Goal: Transaction & Acquisition: Purchase product/service

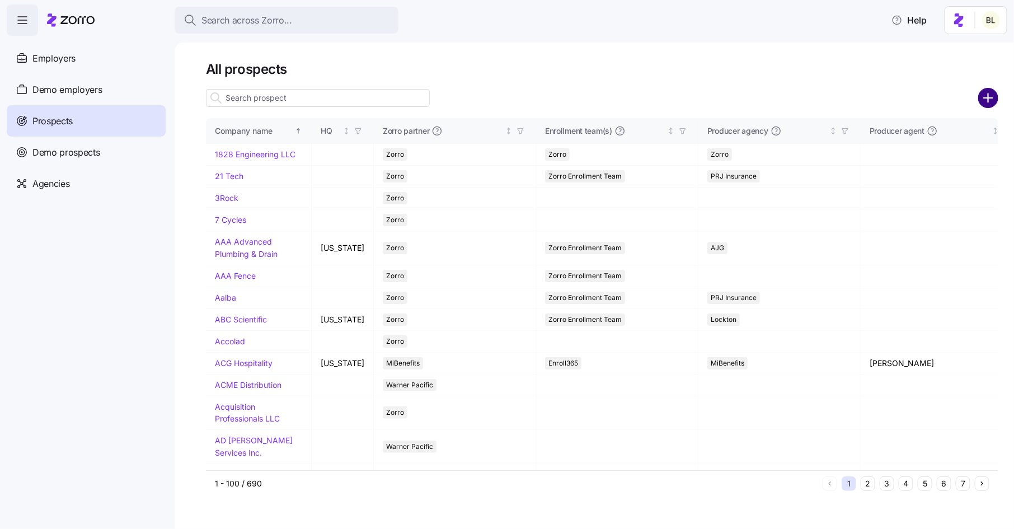
click at [990, 95] on circle "add icon" at bounding box center [988, 98] width 18 height 18
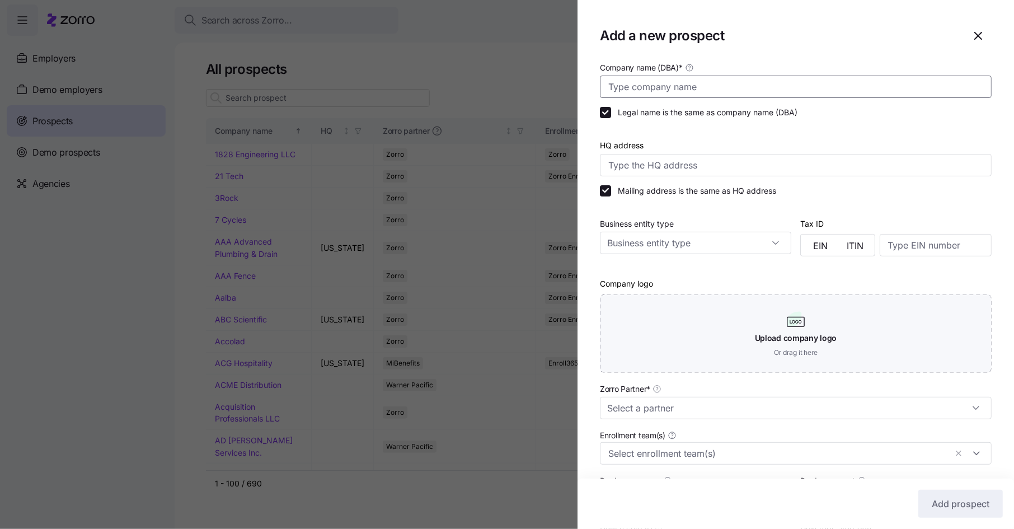
click at [687, 87] on input "Company name (DBA) *" at bounding box center [796, 87] width 392 height 22
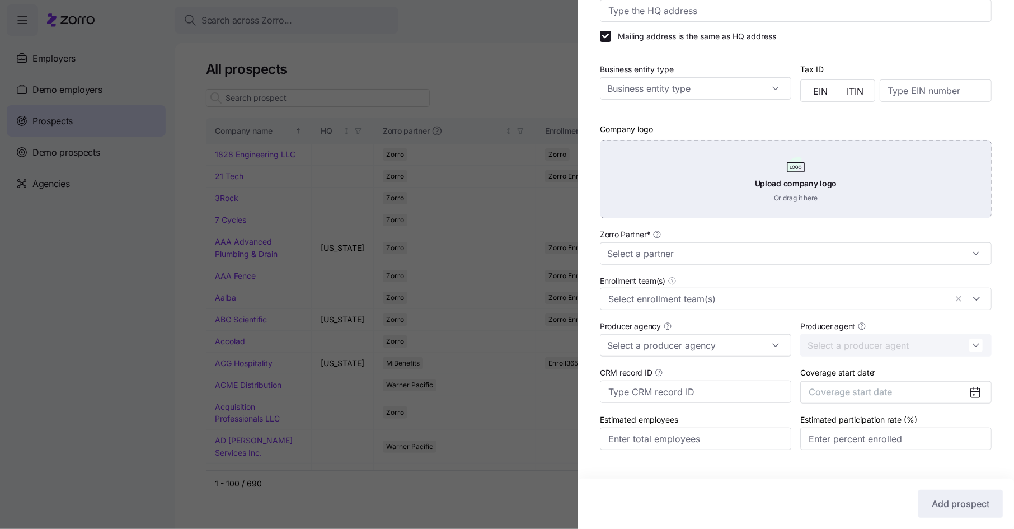
scroll to position [177, 0]
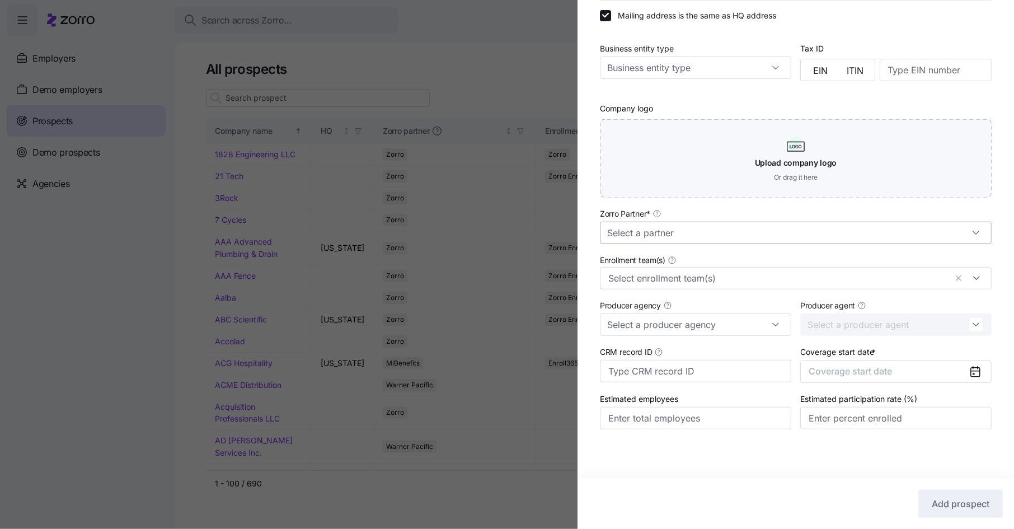
type input "Paradigm Treatment"
click at [669, 238] on input "Zorro Partner *" at bounding box center [796, 233] width 392 height 22
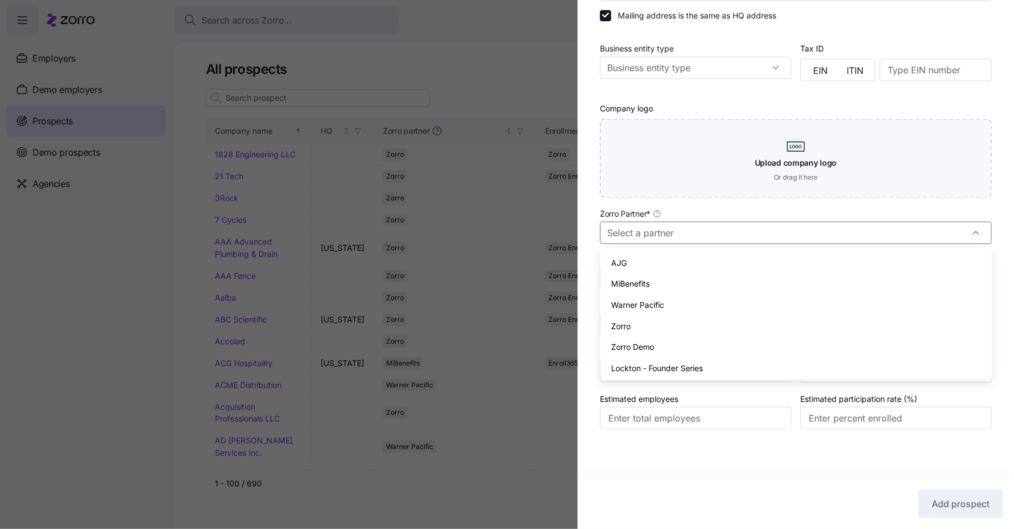
click at [650, 321] on div "Zorro" at bounding box center [796, 326] width 383 height 21
type input "Zorro"
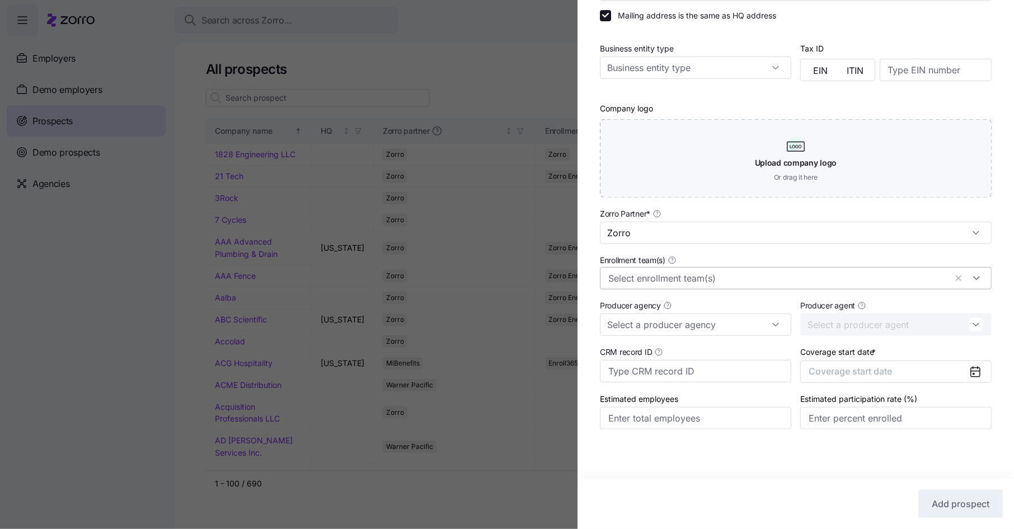
click at [661, 277] on input "Enrollment team(s)" at bounding box center [777, 278] width 338 height 15
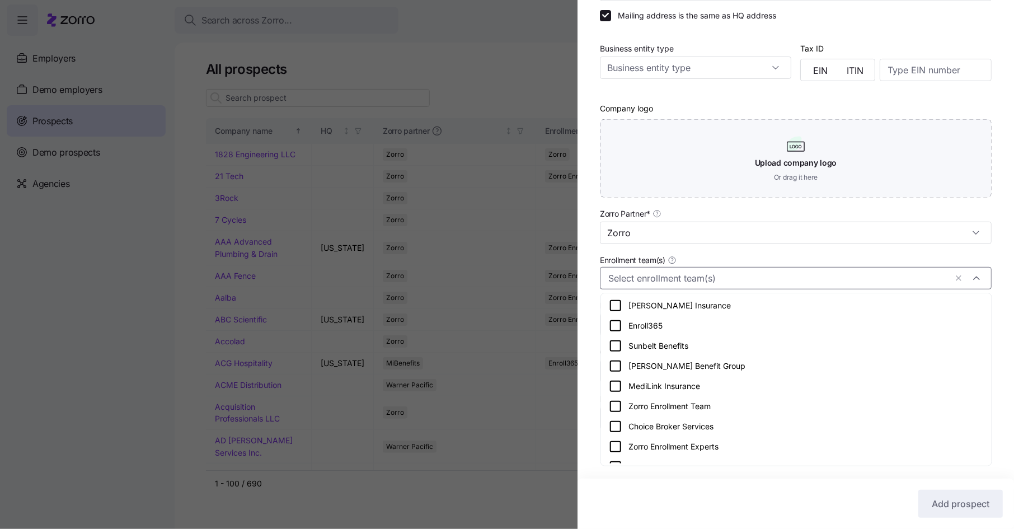
click at [617, 406] on icon at bounding box center [615, 406] width 13 height 13
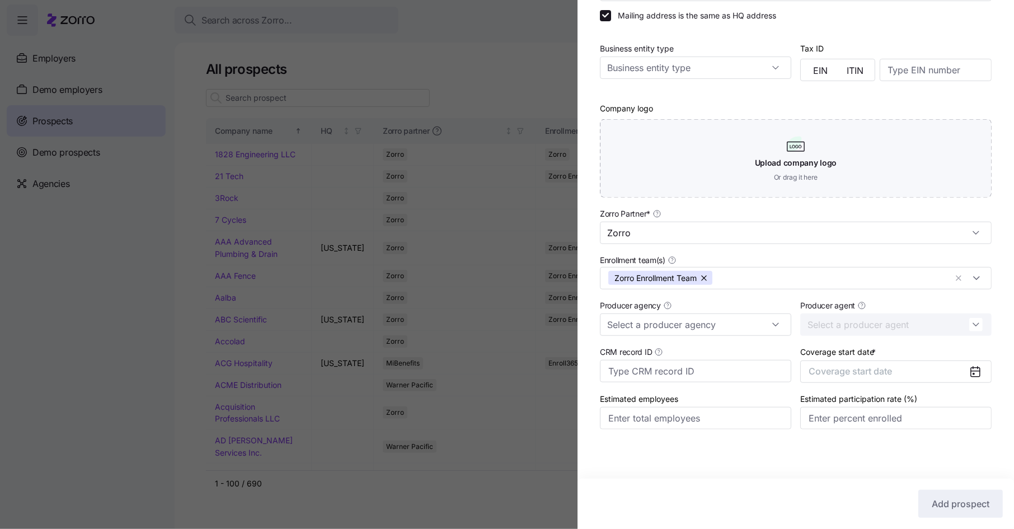
click at [596, 361] on div "Company name (DBA) * Paradigm Treatment Legal name is the same as company name …" at bounding box center [795, 168] width 436 height 566
click at [669, 327] on input "Producer agency" at bounding box center [695, 324] width 191 height 22
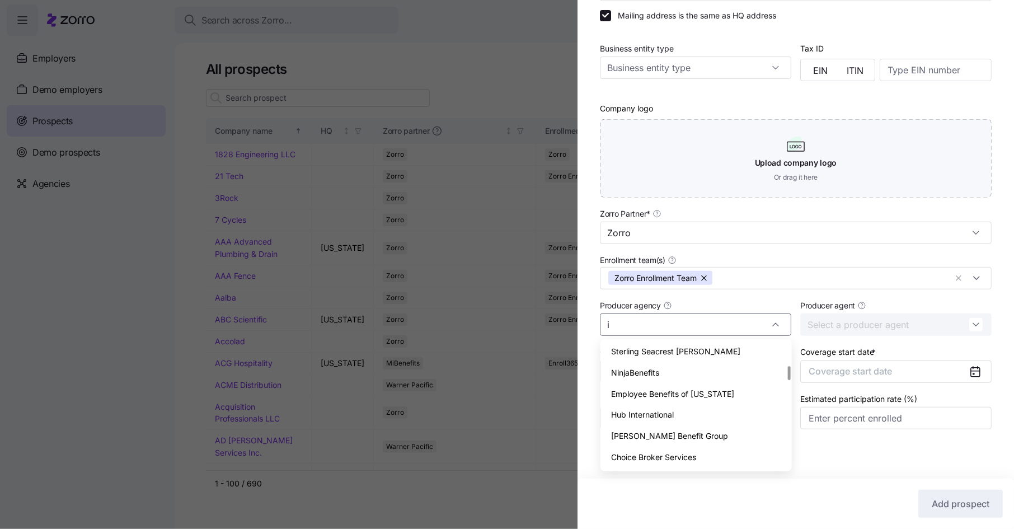
scroll to position [0, 0]
type input "i"
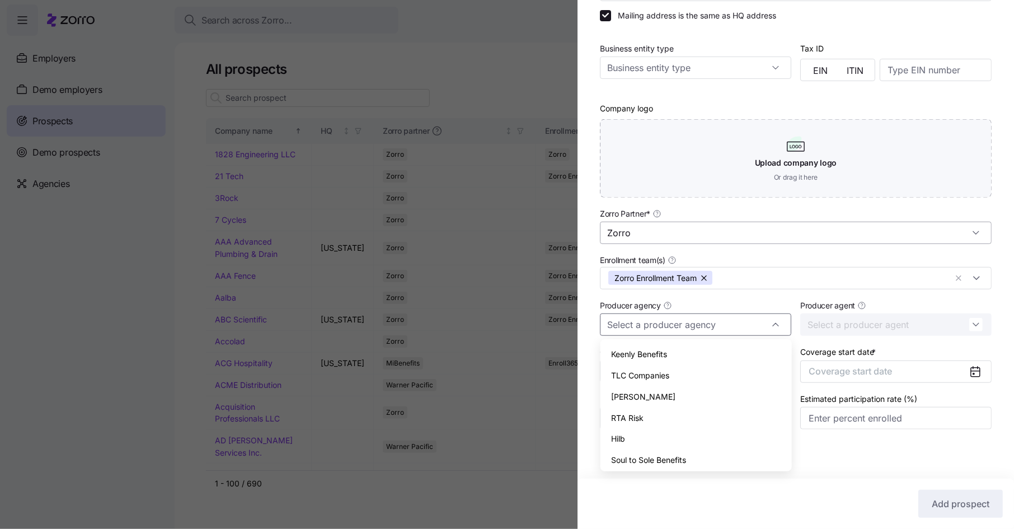
click at [721, 233] on input "Zorro" at bounding box center [796, 233] width 392 height 22
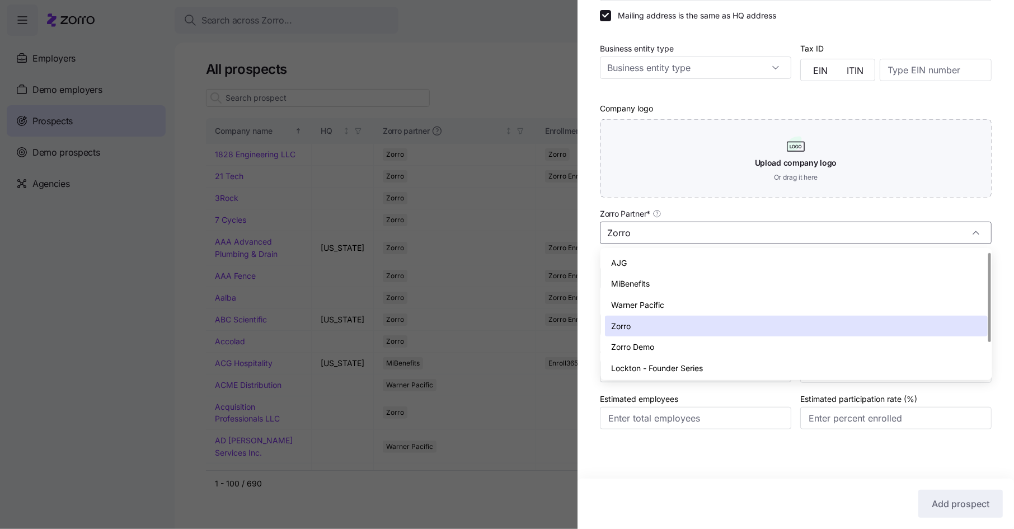
scroll to position [45, 0]
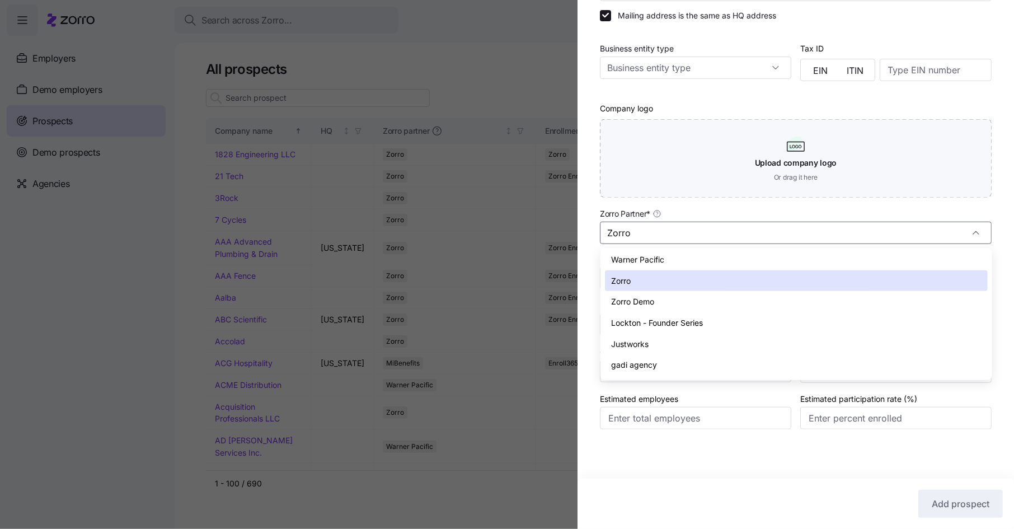
click at [586, 251] on div "Company name (DBA) * Paradigm Treatment Legal name is the same as company name …" at bounding box center [795, 168] width 436 height 566
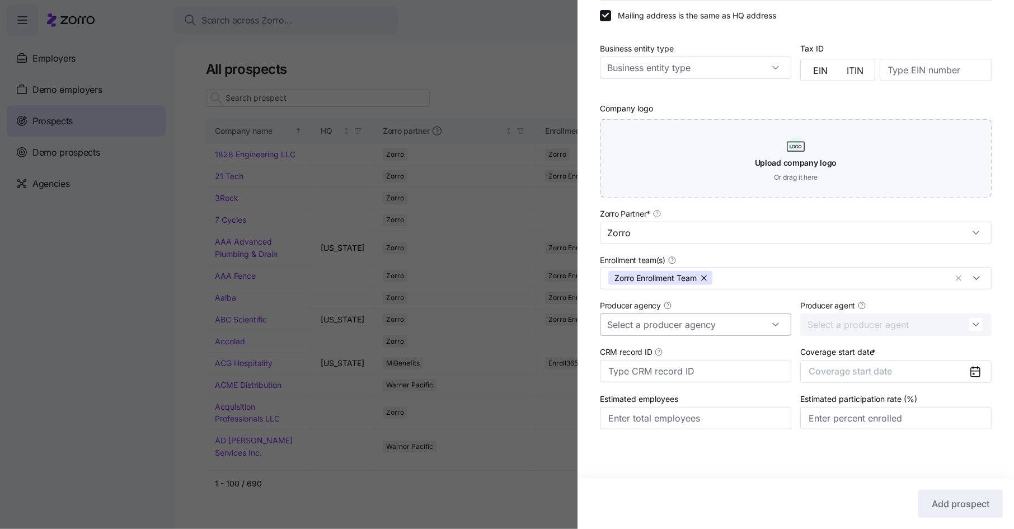
click at [693, 327] on input "Producer agency" at bounding box center [695, 324] width 191 height 22
click at [725, 298] on div "Producer agency" at bounding box center [695, 316] width 191 height 37
click at [888, 369] on span "Coverage start date" at bounding box center [850, 370] width 83 height 11
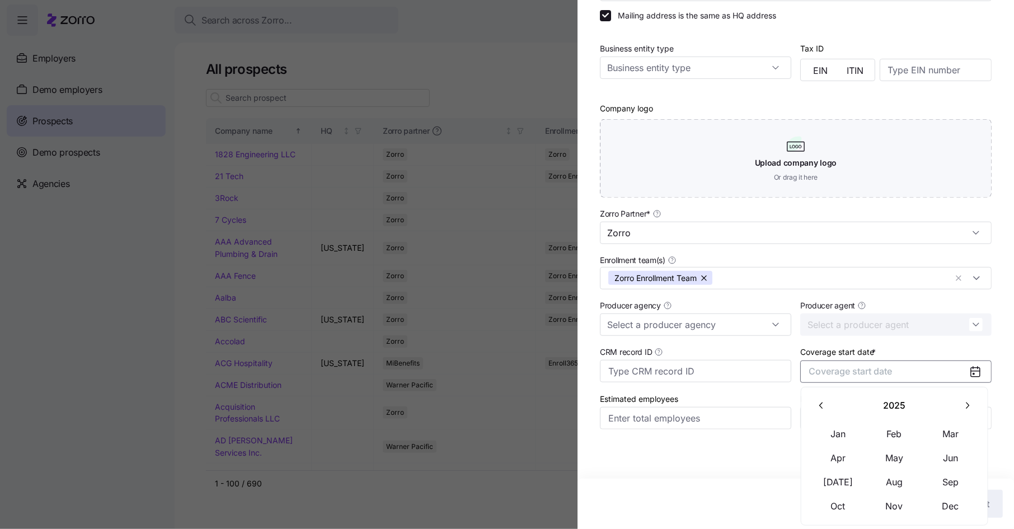
click at [966, 406] on icon "button" at bounding box center [967, 405] width 11 height 11
click at [837, 434] on button "Jan" at bounding box center [838, 434] width 56 height 24
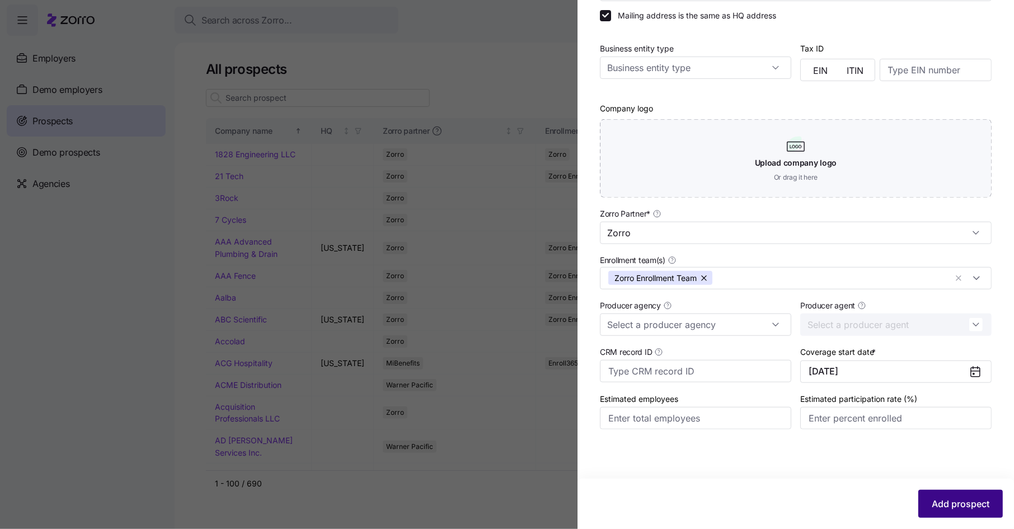
click at [939, 496] on button "Add prospect" at bounding box center [960, 504] width 84 height 28
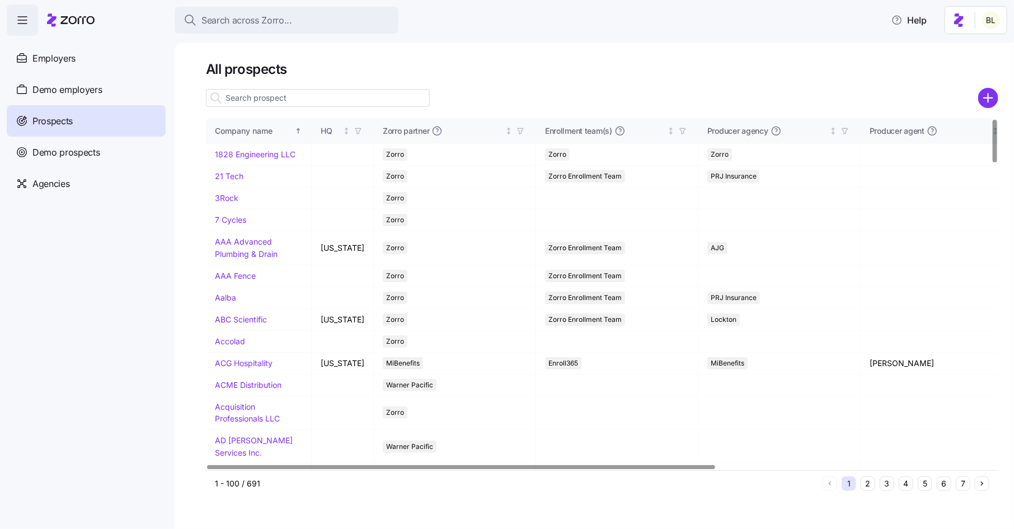
click at [293, 100] on input at bounding box center [318, 98] width 224 height 18
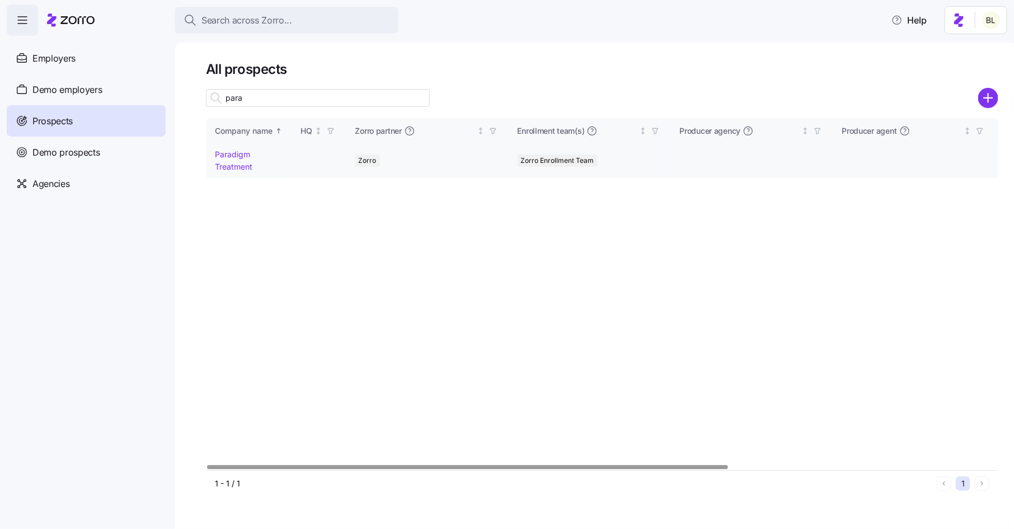
type input "para"
click at [242, 157] on link "Paradigm Treatment" at bounding box center [233, 160] width 37 height 22
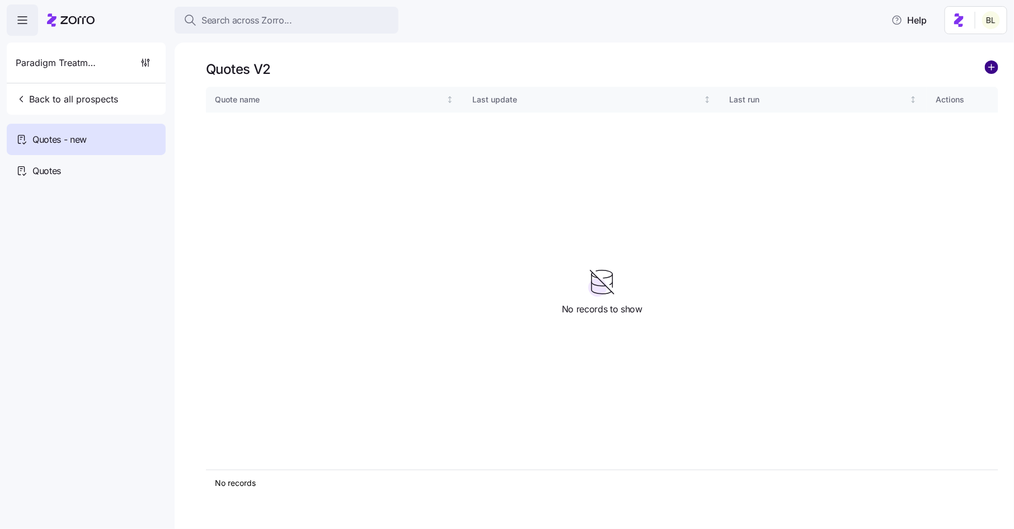
click at [990, 69] on circle "add icon" at bounding box center [991, 67] width 12 height 12
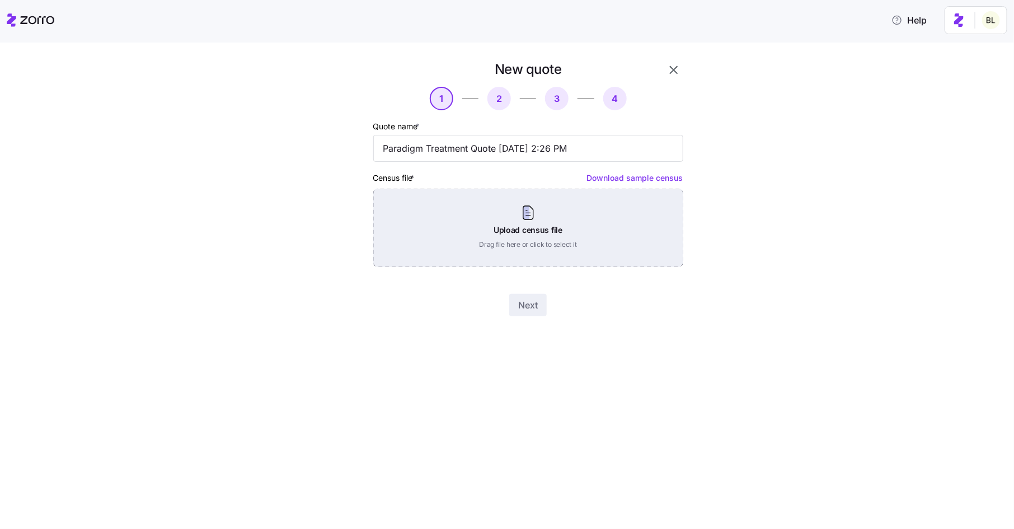
click at [490, 230] on div "Upload census file Drag file here or click to select it" at bounding box center [528, 228] width 310 height 78
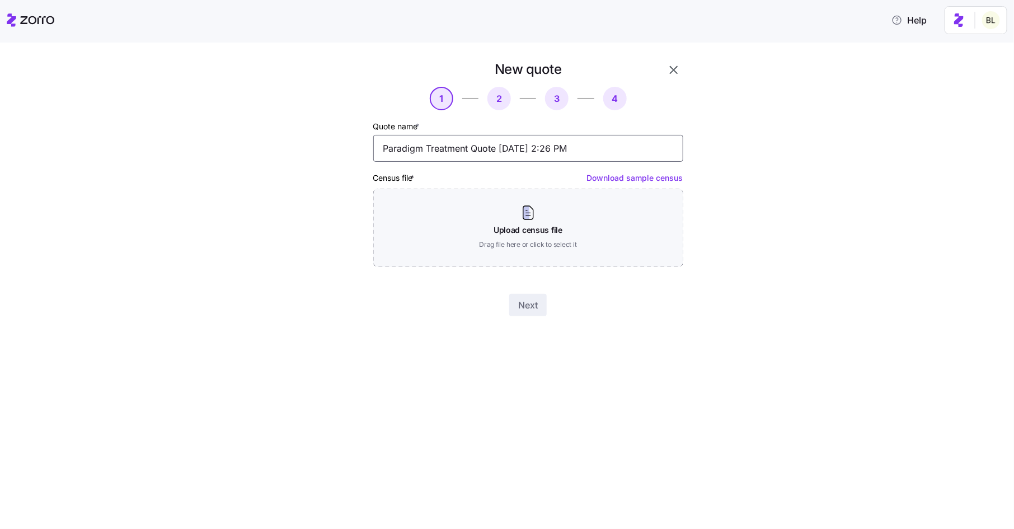
click at [474, 148] on input "Paradigm Treatment Quote 09/20/2025 2:26 PM" at bounding box center [528, 148] width 310 height 27
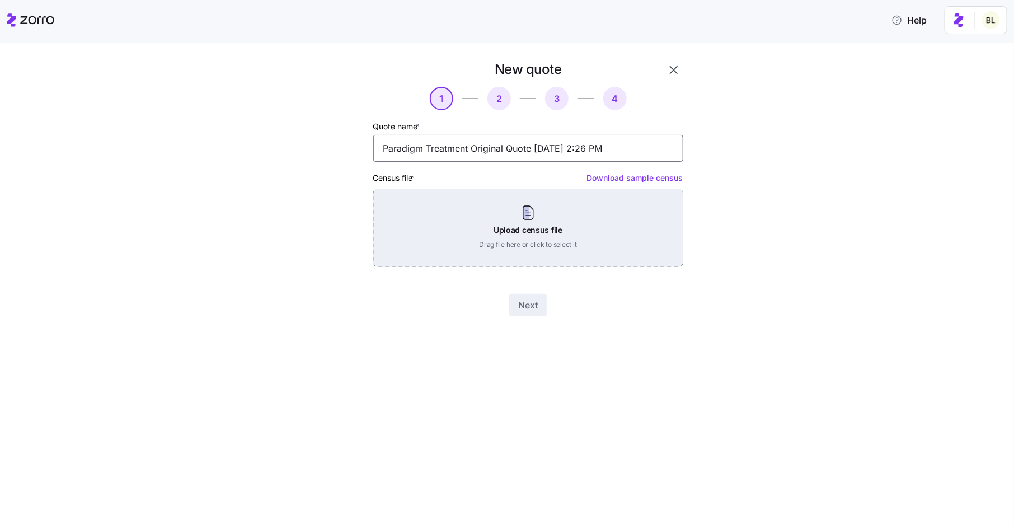
type input "Paradigm Treatment Original Quote 09/20/2025 2:26 PM"
click at [527, 218] on div "Upload census file Drag file here or click to select it" at bounding box center [528, 228] width 310 height 78
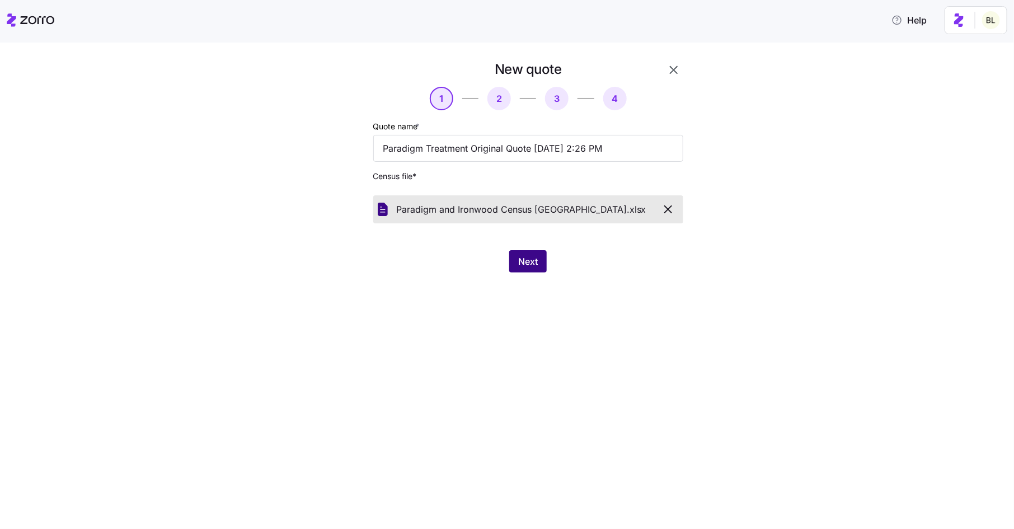
click at [527, 253] on button "Next" at bounding box center [527, 261] width 37 height 22
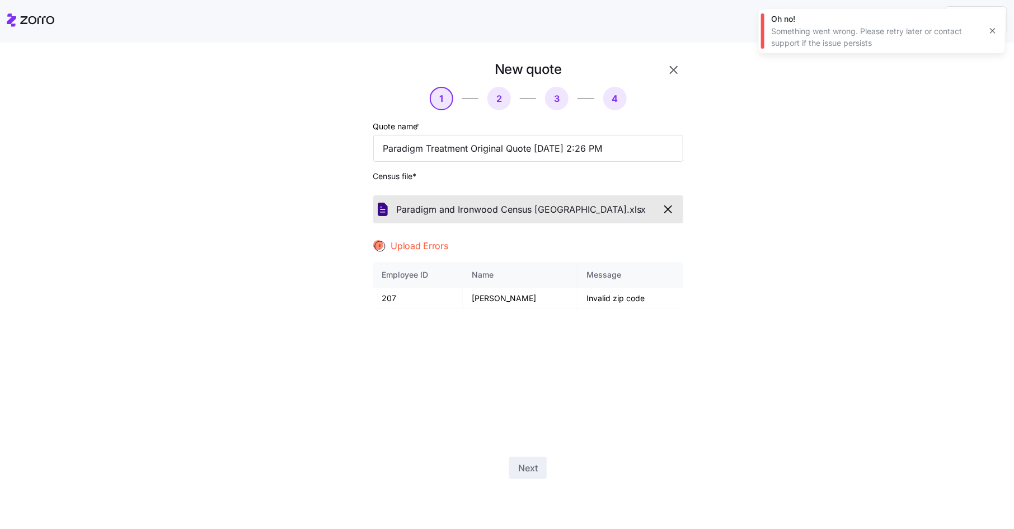
click at [990, 29] on icon "button" at bounding box center [992, 30] width 9 height 9
click at [668, 205] on icon "button" at bounding box center [667, 209] width 13 height 13
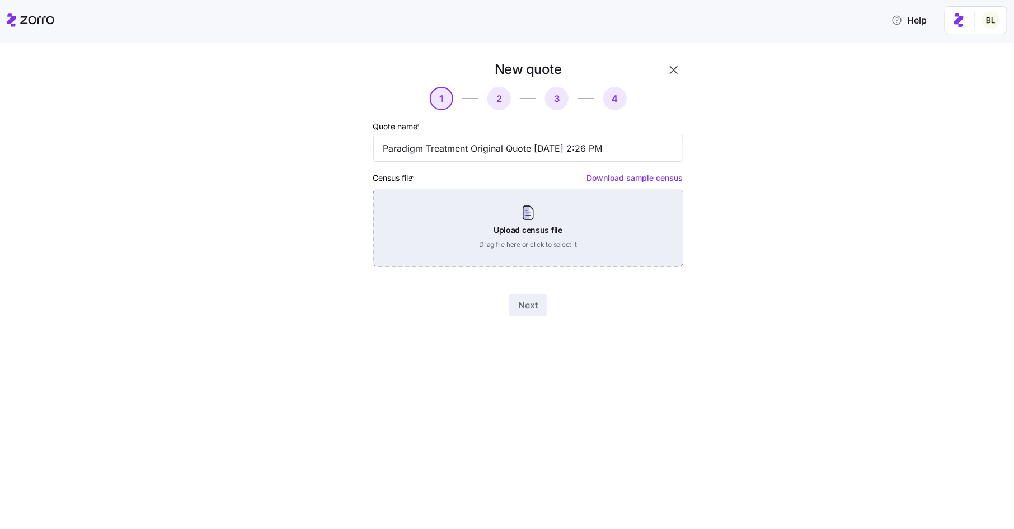
click at [554, 205] on div "Upload census file Drag file here or click to select it" at bounding box center [528, 228] width 310 height 78
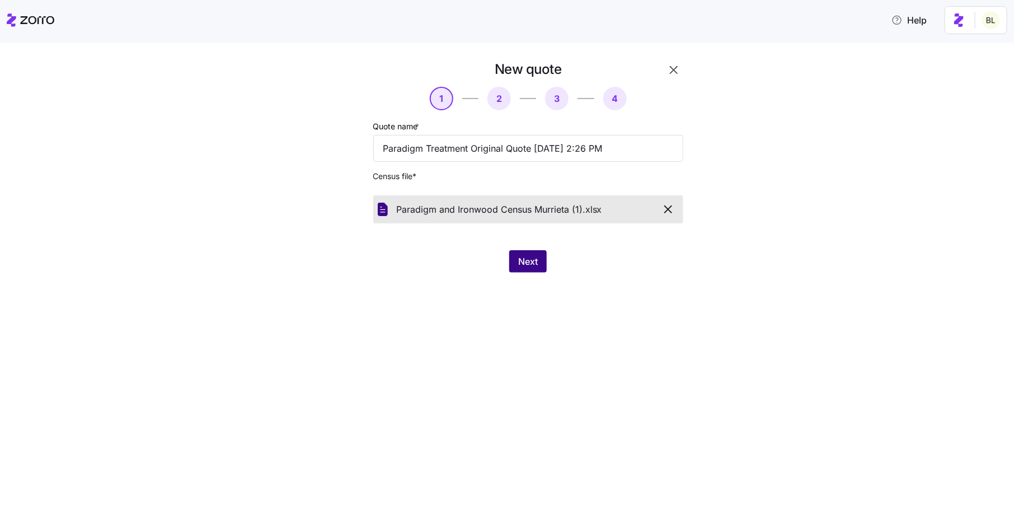
click at [520, 257] on span "Next" at bounding box center [528, 261] width 20 height 13
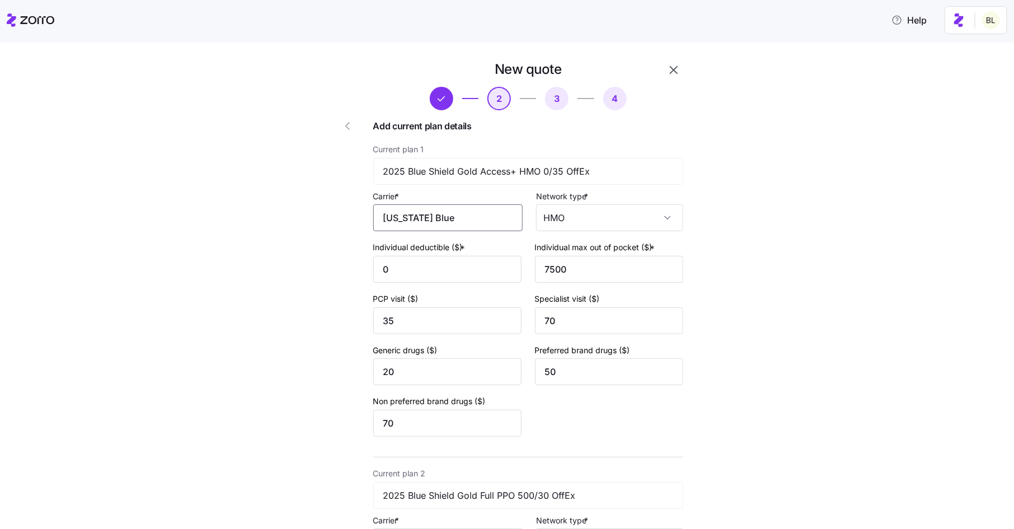
click at [462, 217] on input "California Blue" at bounding box center [447, 217] width 149 height 27
click at [466, 217] on input "California Blue" at bounding box center [447, 217] width 149 height 27
click at [450, 248] on span "BlueShield of California" at bounding box center [446, 252] width 109 height 14
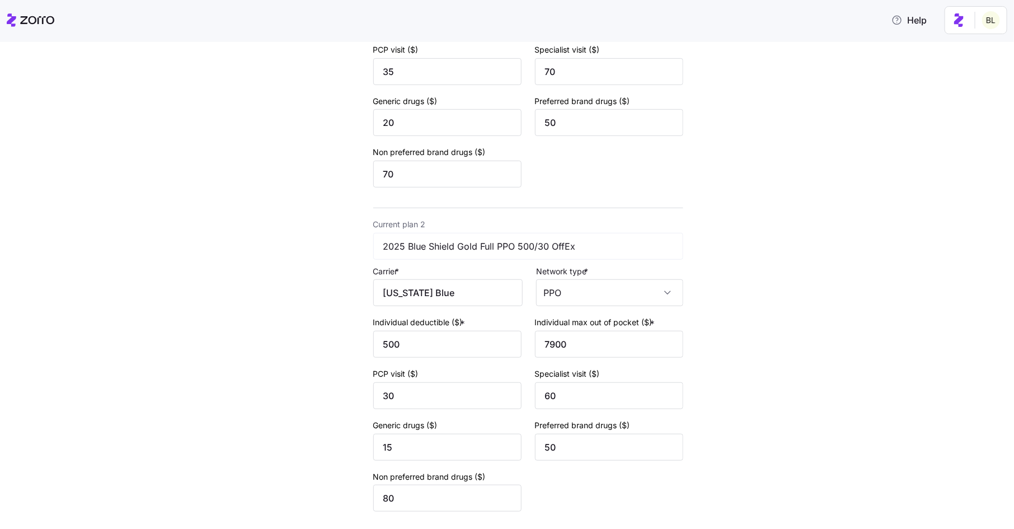
scroll to position [264, 0]
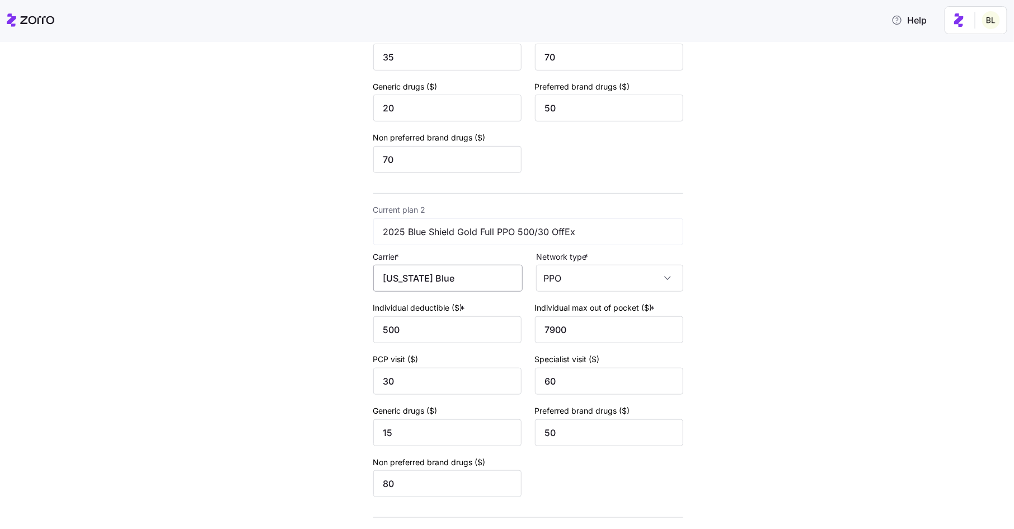
type input "BlueShield of California"
drag, startPoint x: 457, startPoint y: 281, endPoint x: 340, endPoint y: 276, distance: 117.6
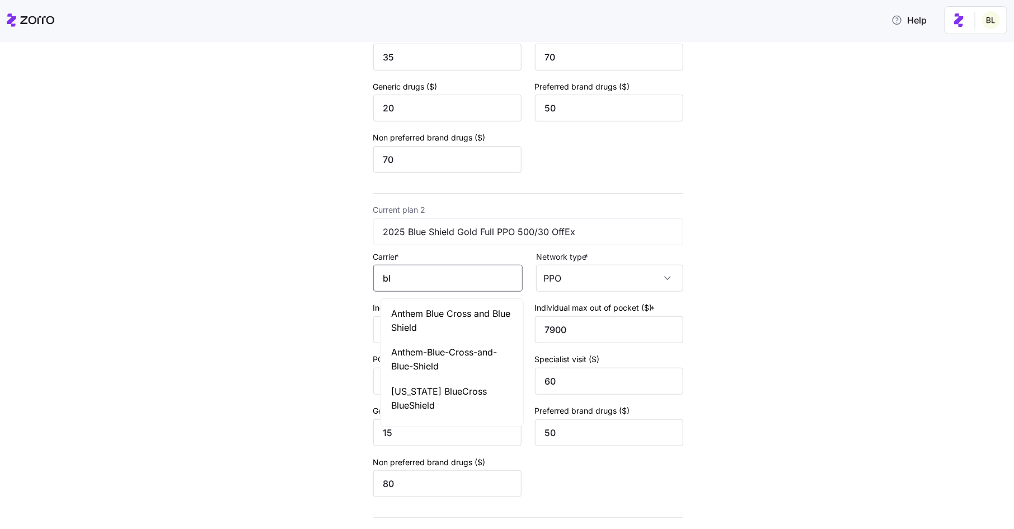
type input "b"
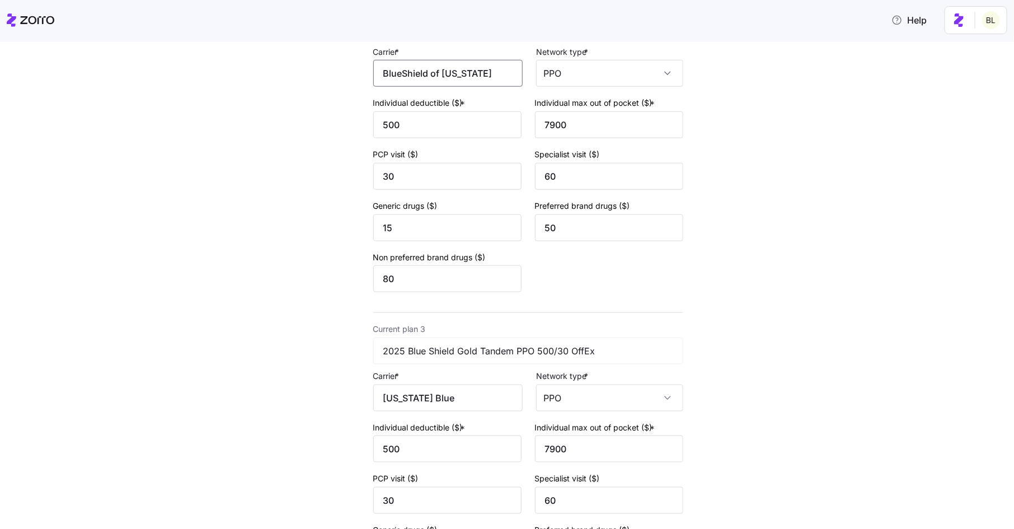
scroll to position [656, 0]
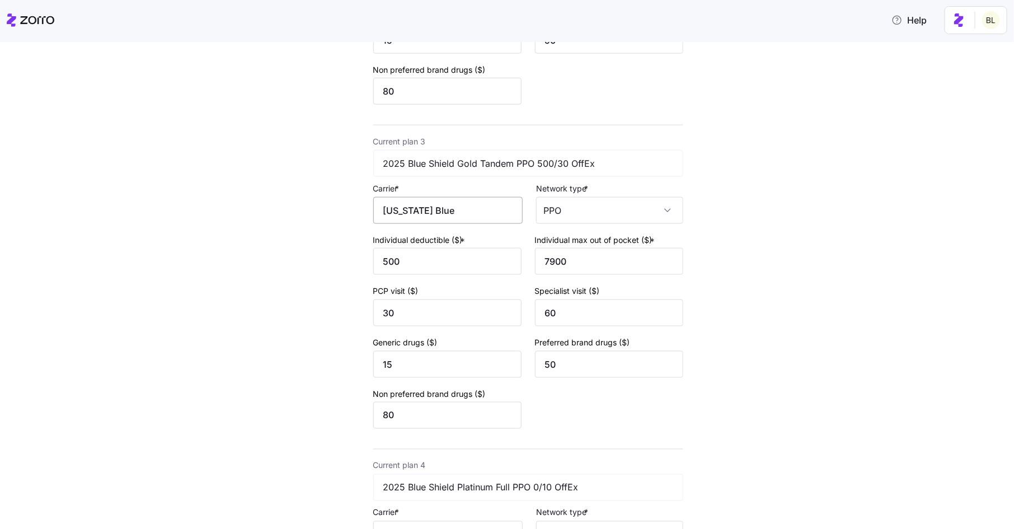
type input "BlueShield of California"
drag, startPoint x: 457, startPoint y: 216, endPoint x: 342, endPoint y: 209, distance: 115.5
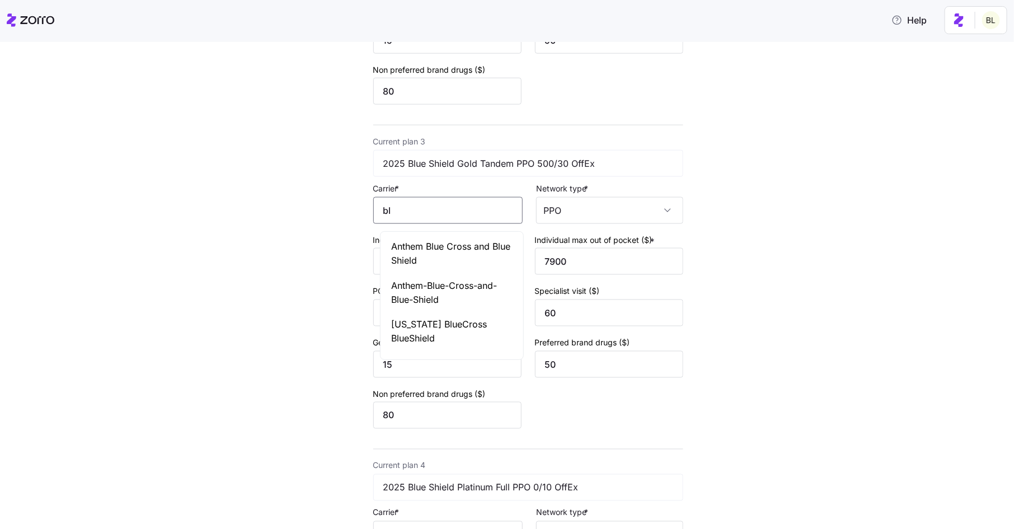
type input "b"
click at [426, 249] on span "BlueShield of California" at bounding box center [446, 246] width 109 height 14
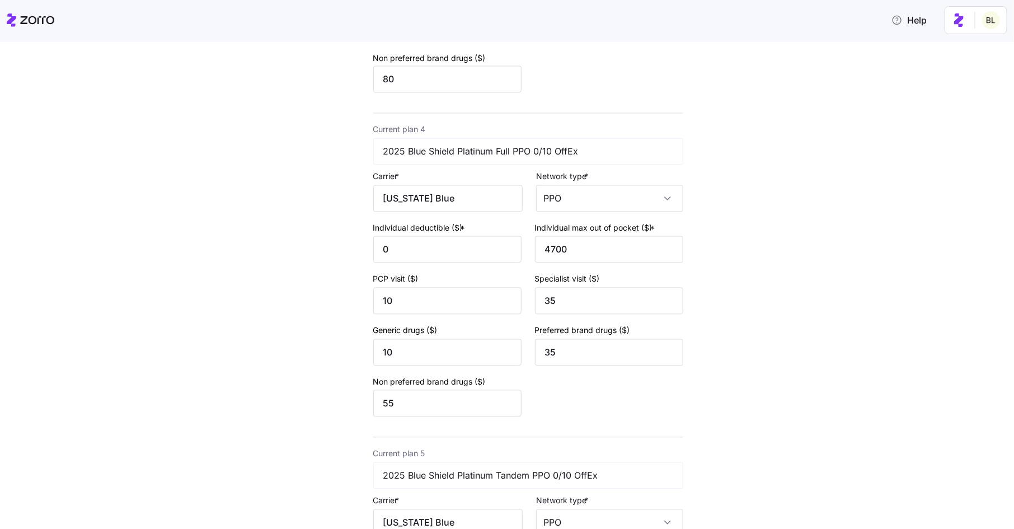
scroll to position [1002, 0]
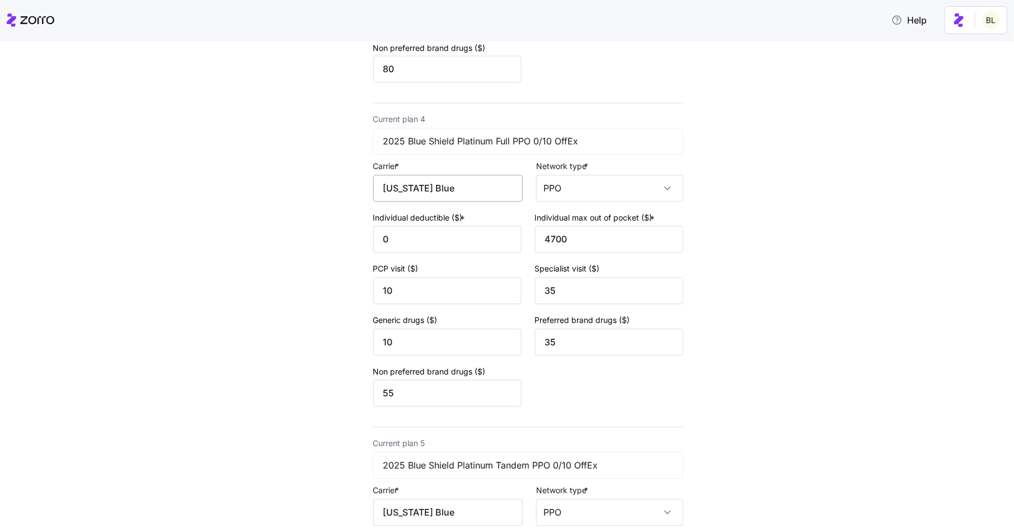
type input "BlueShield of California"
drag, startPoint x: 458, startPoint y: 193, endPoint x: 346, endPoint y: 180, distance: 112.7
click at [406, 223] on span "BlueShield of California" at bounding box center [446, 227] width 109 height 14
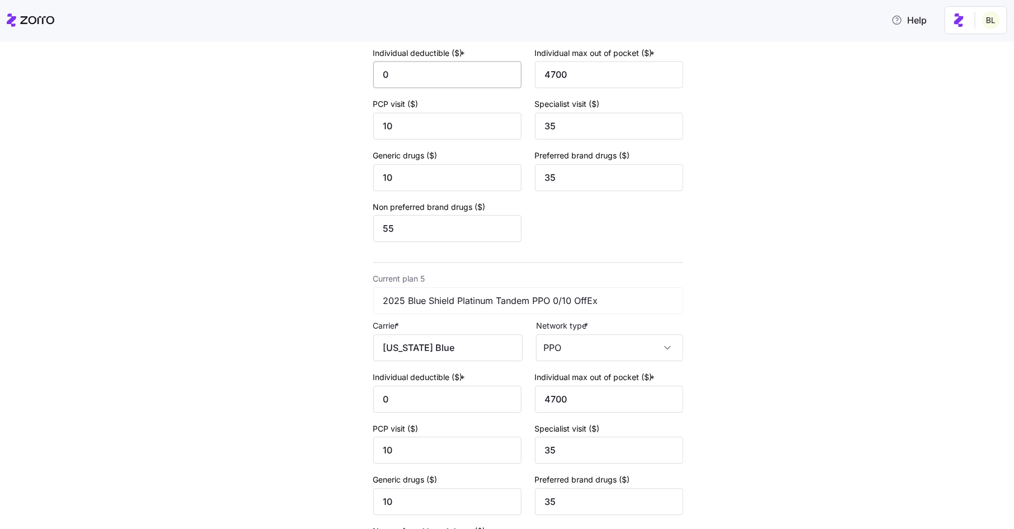
scroll to position [1285, 0]
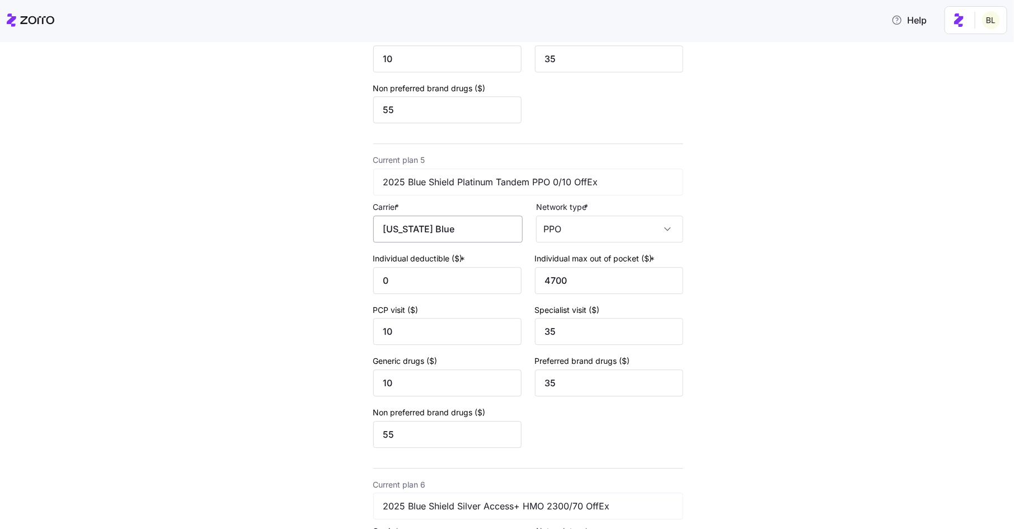
type input "BlueShield of California"
drag, startPoint x: 469, startPoint y: 239, endPoint x: 343, endPoint y: 223, distance: 127.6
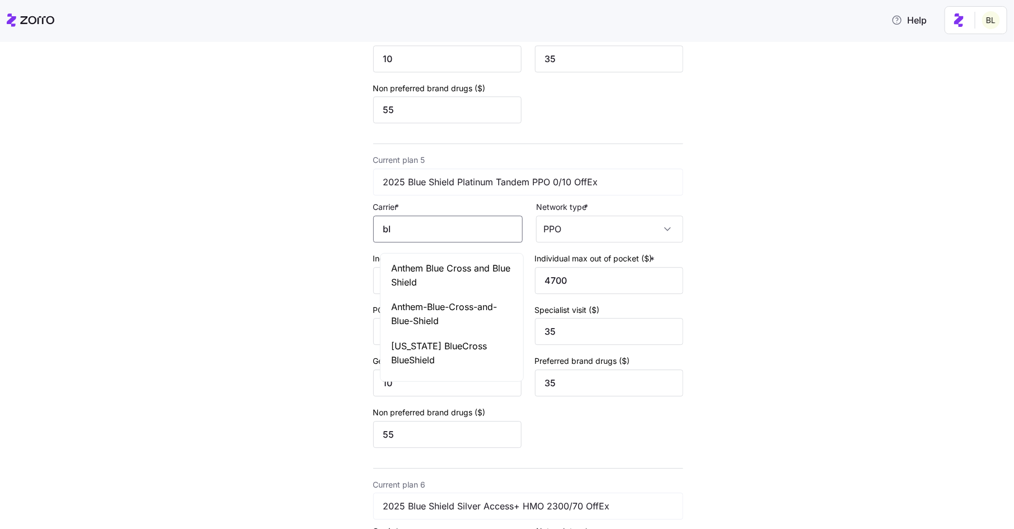
type input "b"
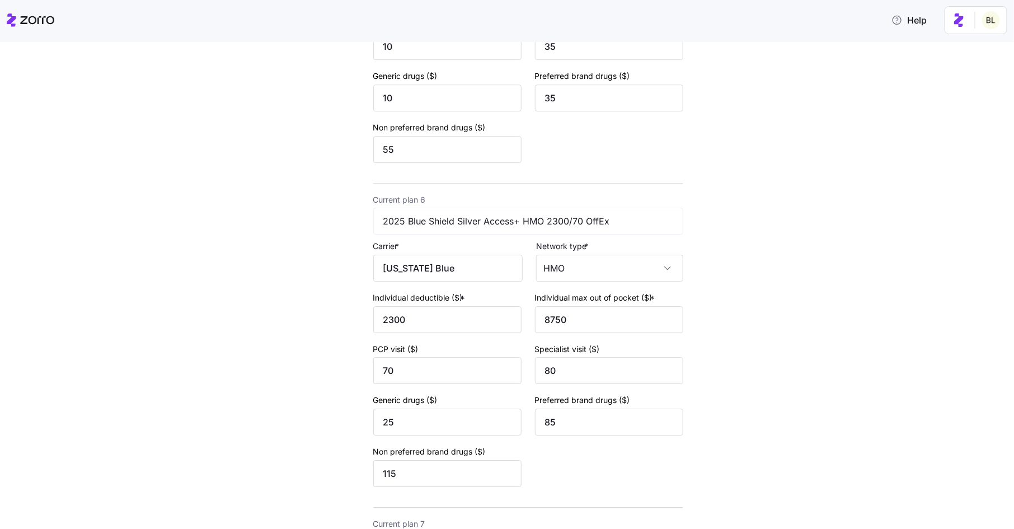
scroll to position [1587, 0]
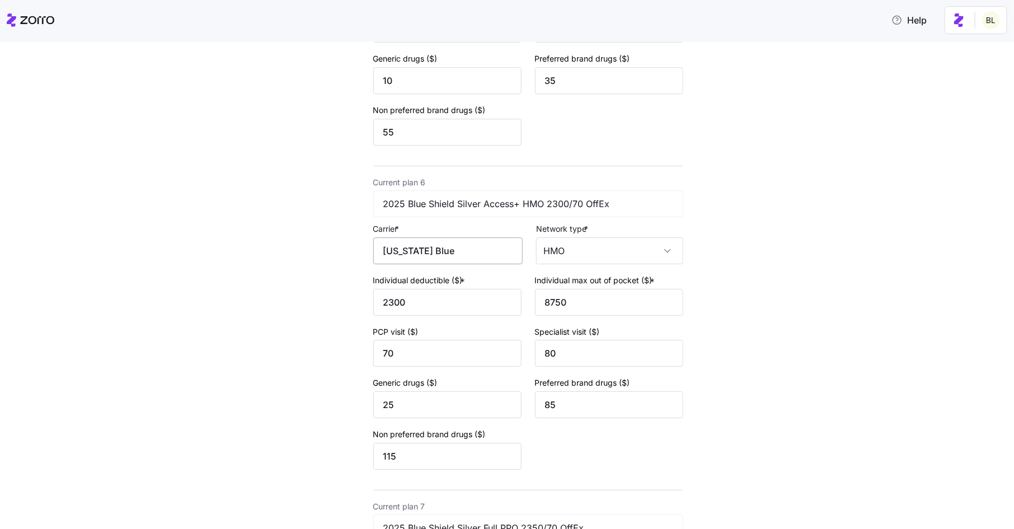
type input "BlueShield of California"
drag, startPoint x: 461, startPoint y: 261, endPoint x: 359, endPoint y: 250, distance: 102.4
click at [359, 250] on div "New quote 2 3 4 Add current plan details Current plan 1 2025 Blue Shield Gold A…" at bounding box center [496, 316] width 383 height 3695
click at [422, 288] on span "BlueShield of California" at bounding box center [446, 292] width 109 height 14
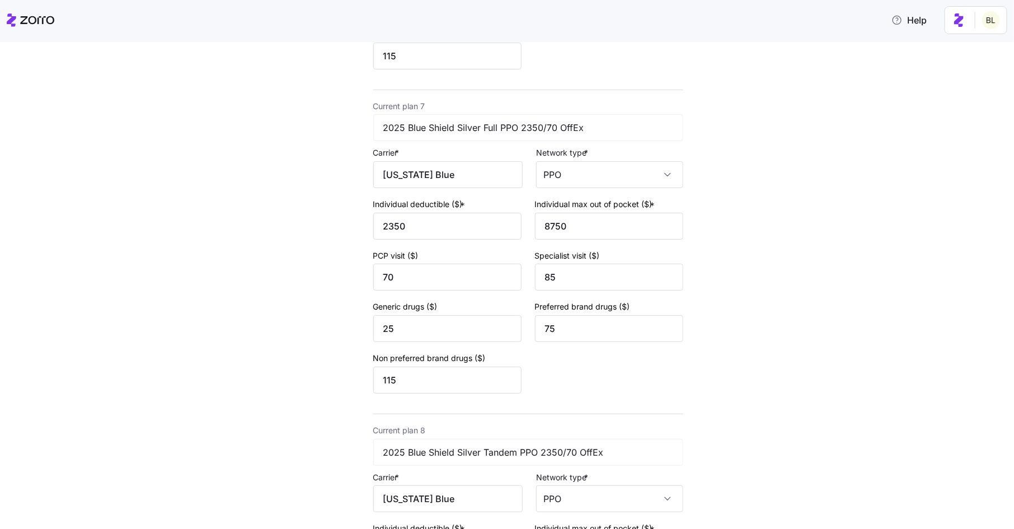
scroll to position [2001, 0]
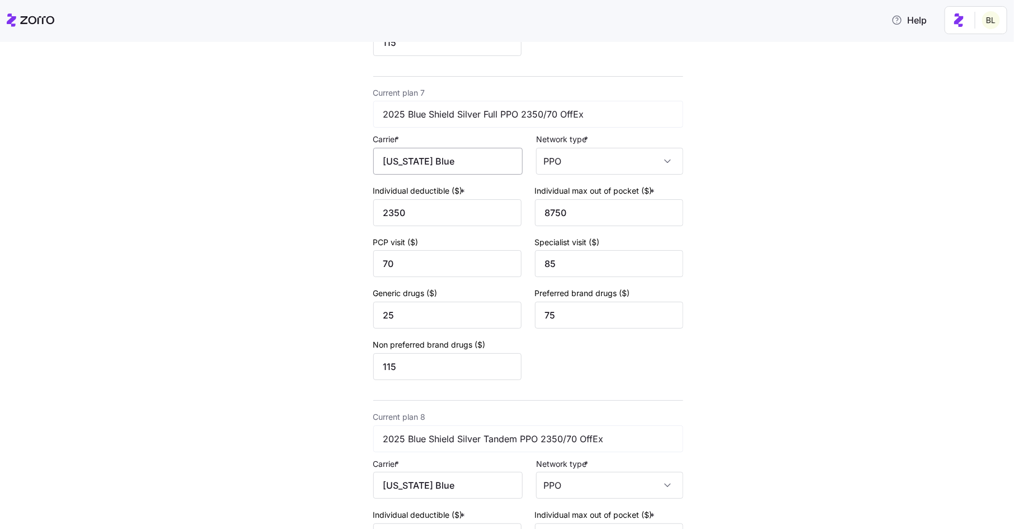
type input "BlueShield of California"
drag, startPoint x: 432, startPoint y: 175, endPoint x: 485, endPoint y: 180, distance: 53.4
click at [485, 175] on input "California Blue" at bounding box center [447, 161] width 149 height 27
click at [468, 205] on span "BlueShield of California" at bounding box center [446, 204] width 109 height 14
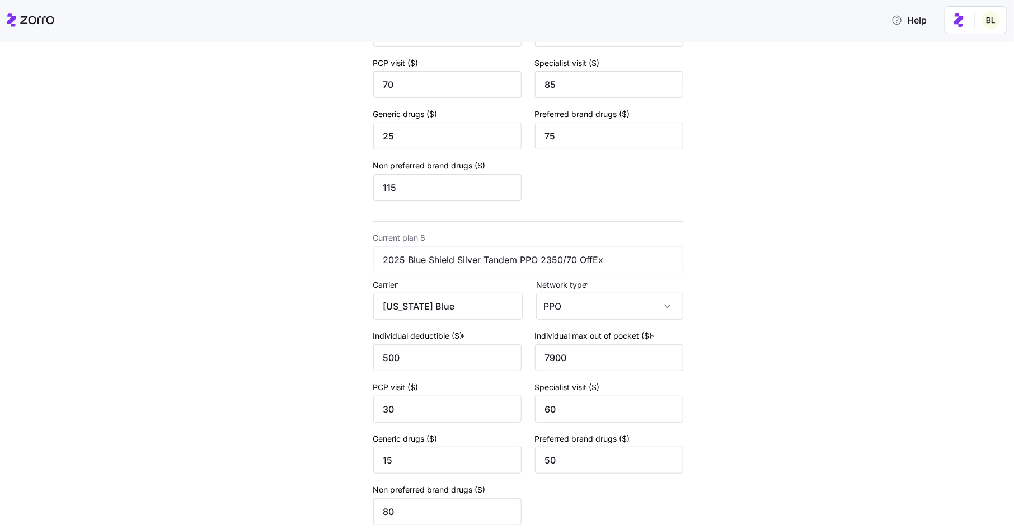
scroll to position [2197, 0]
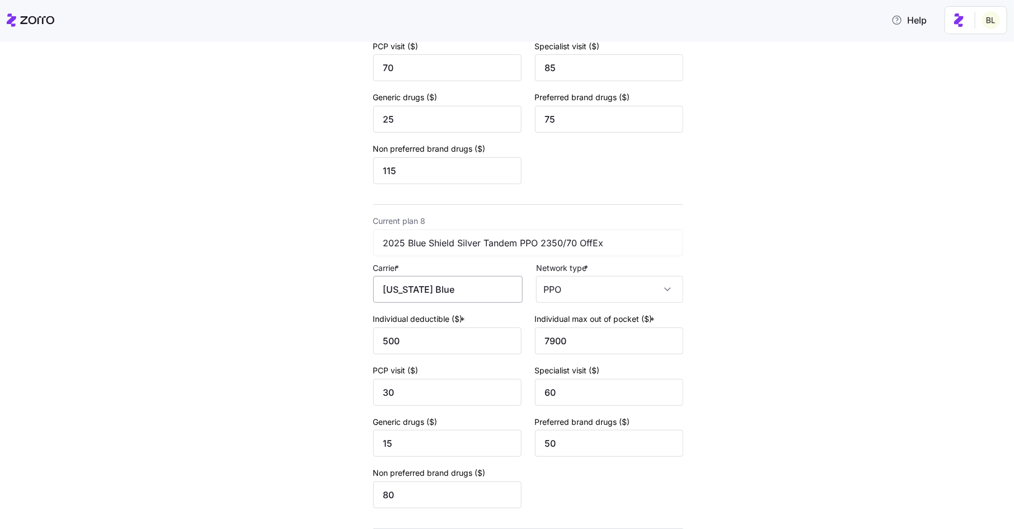
type input "BlueShield of California"
click at [443, 296] on input "California Blue" at bounding box center [447, 289] width 149 height 27
click at [441, 329] on span "BlueShield of California" at bounding box center [446, 333] width 109 height 14
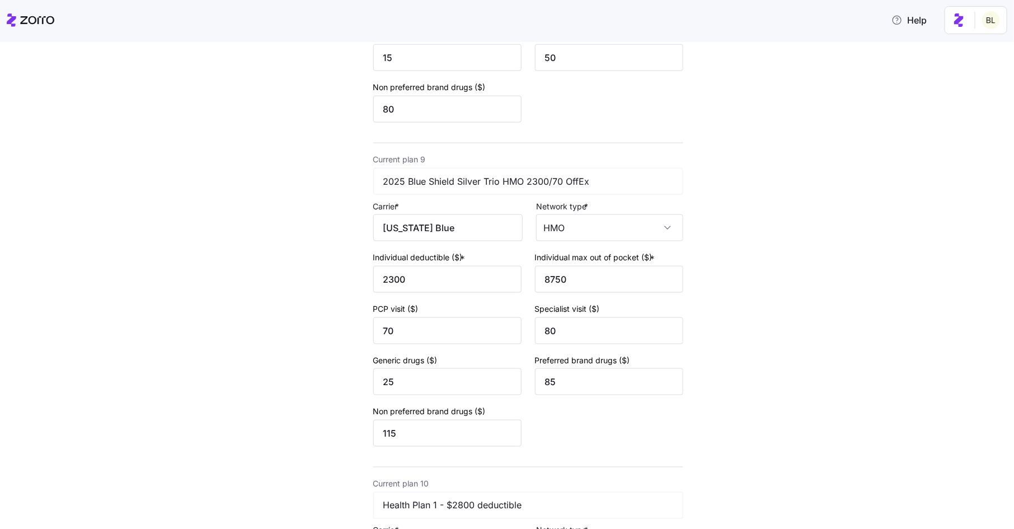
scroll to position [2616, 0]
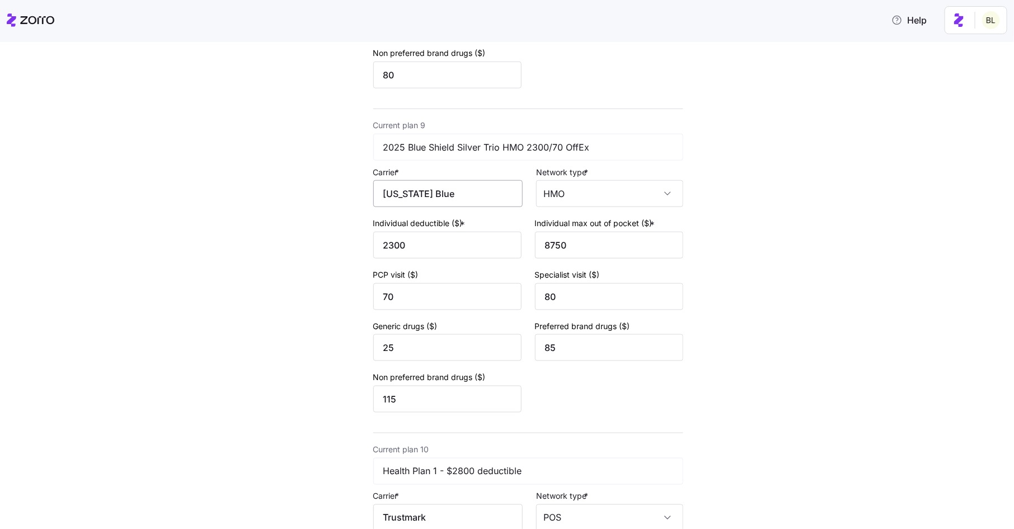
type input "BlueShield of California"
click at [438, 206] on input "California Blue" at bounding box center [447, 193] width 149 height 27
click at [436, 233] on span "BlueShield of California" at bounding box center [446, 239] width 109 height 14
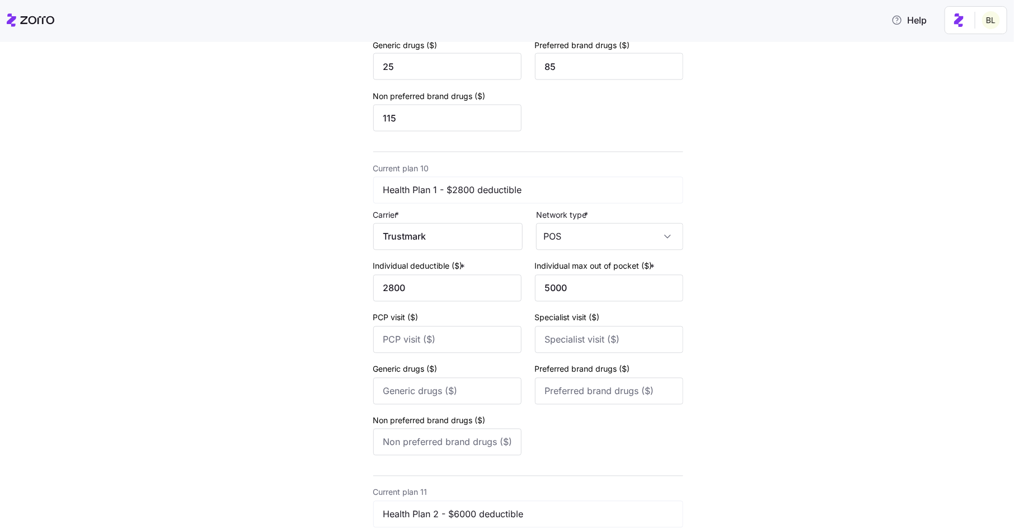
scroll to position [2905, 0]
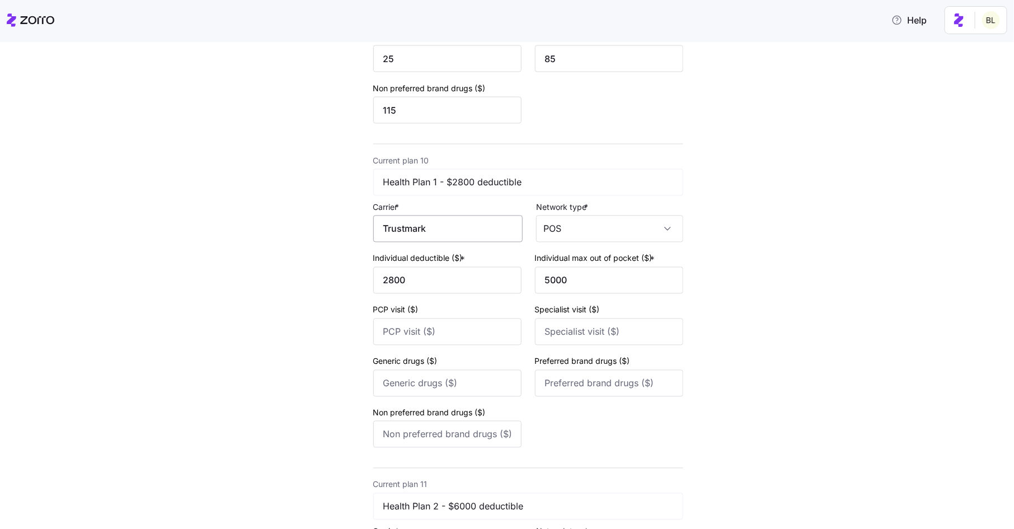
type input "BlueShield of California"
click at [441, 242] on input "Trustmark" at bounding box center [447, 228] width 149 height 27
type input "T"
type input "Trustmark"
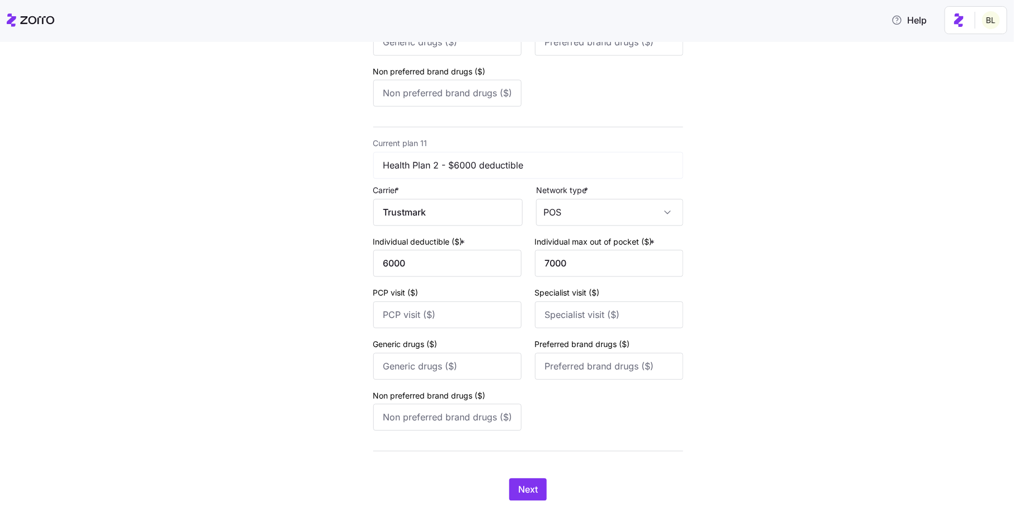
scroll to position [3274, 0]
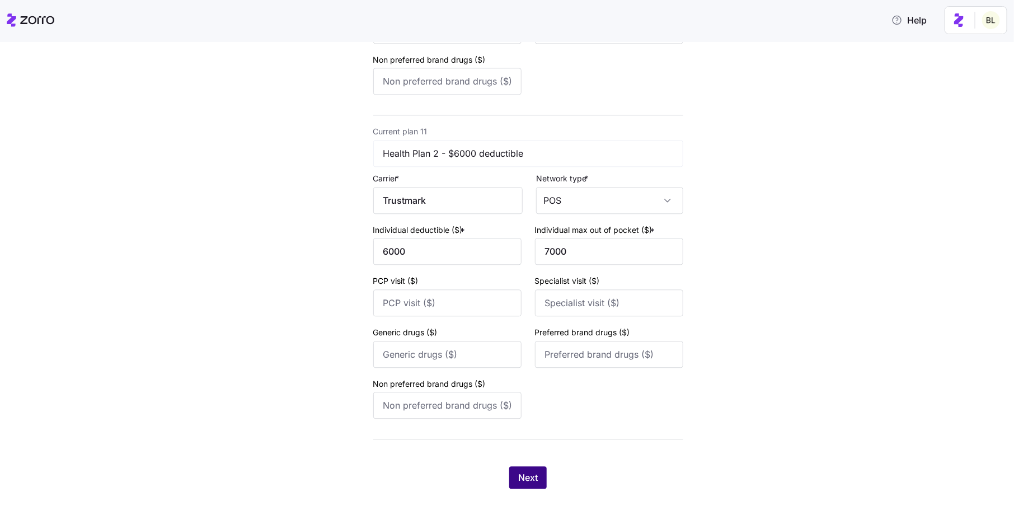
click at [525, 483] on span "Next" at bounding box center [528, 477] width 20 height 13
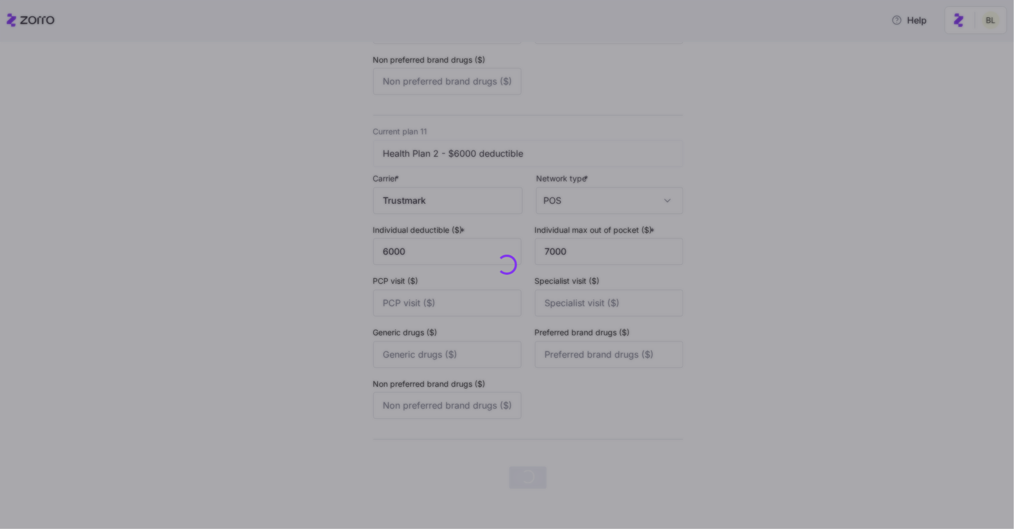
scroll to position [0, 0]
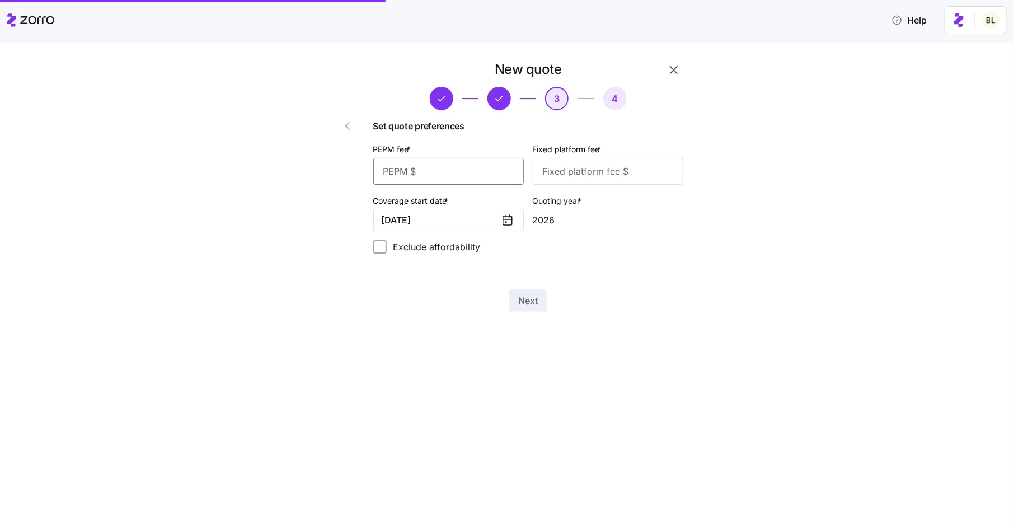
click at [473, 165] on input "PEPM fee *" at bounding box center [448, 171] width 151 height 27
type input "50"
type input "100"
click at [528, 310] on button "Next" at bounding box center [527, 300] width 37 height 22
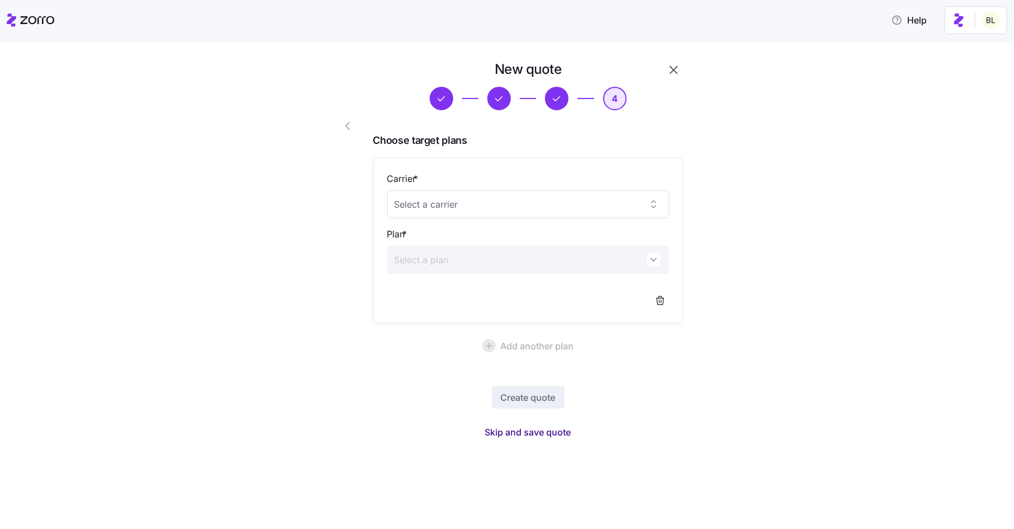
click at [554, 431] on span "Skip and save quote" at bounding box center [528, 431] width 86 height 13
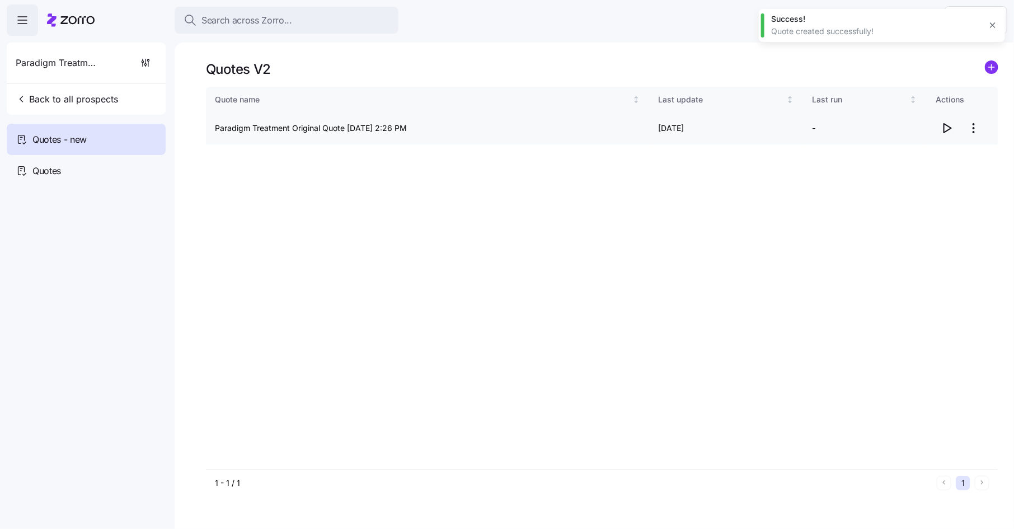
click at [950, 126] on icon "button" at bounding box center [946, 127] width 13 height 13
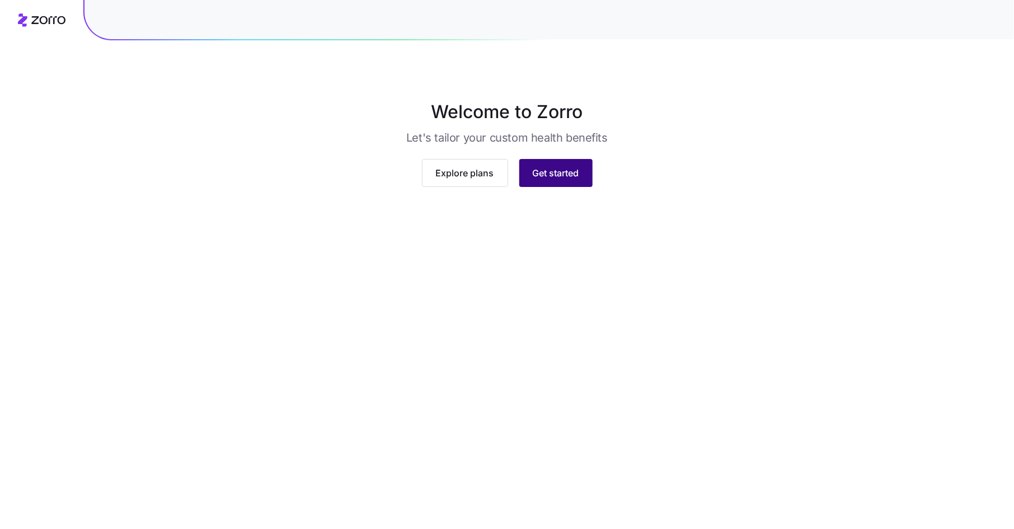
click at [543, 180] on span "Get started" at bounding box center [556, 172] width 46 height 13
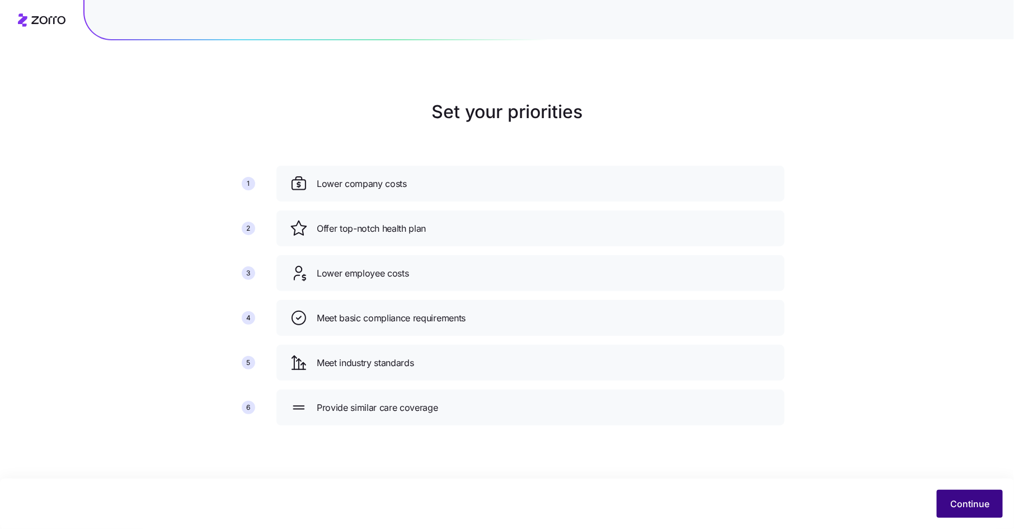
click at [963, 497] on span "Continue" at bounding box center [969, 503] width 39 height 13
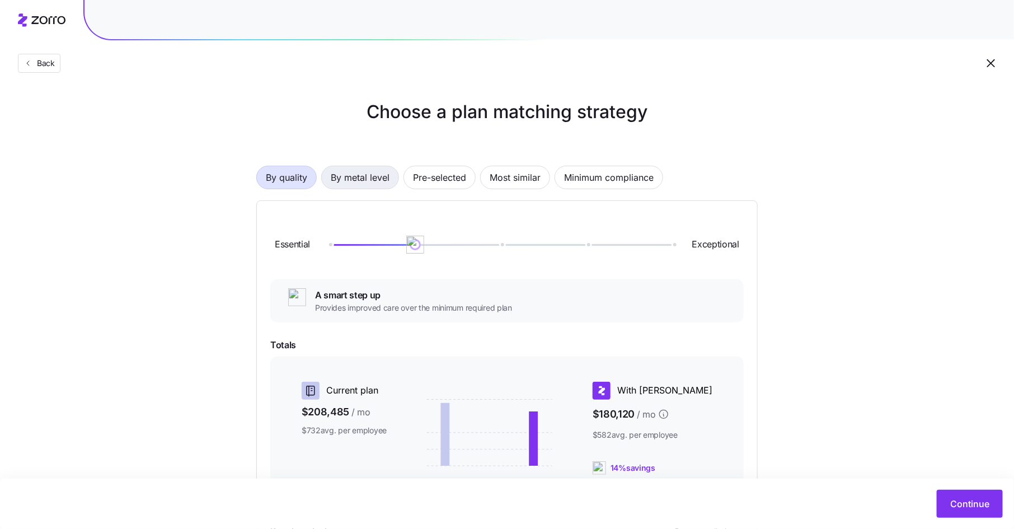
click at [358, 175] on span "By metal level" at bounding box center [360, 177] width 59 height 22
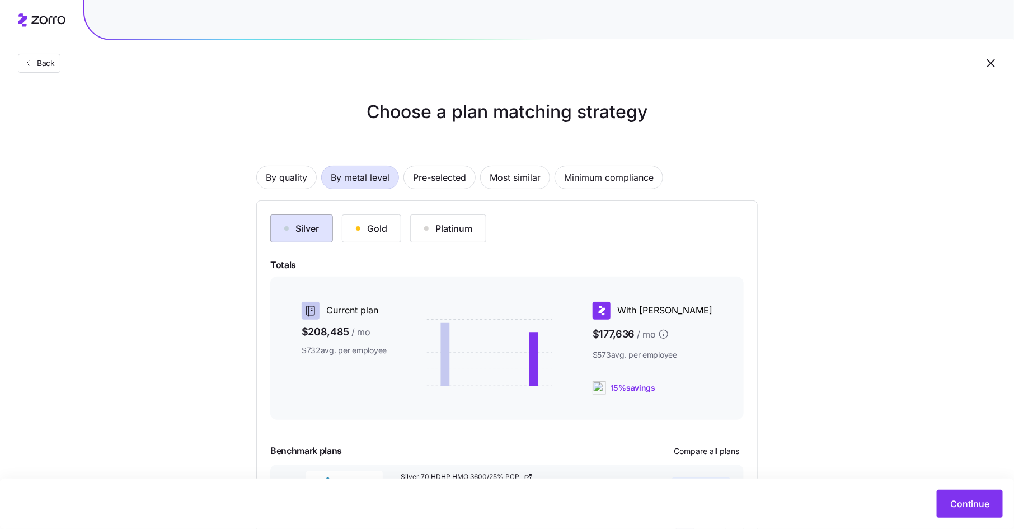
click at [308, 234] on div "Silver" at bounding box center [301, 228] width 35 height 13
click at [975, 502] on span "Continue" at bounding box center [969, 503] width 39 height 13
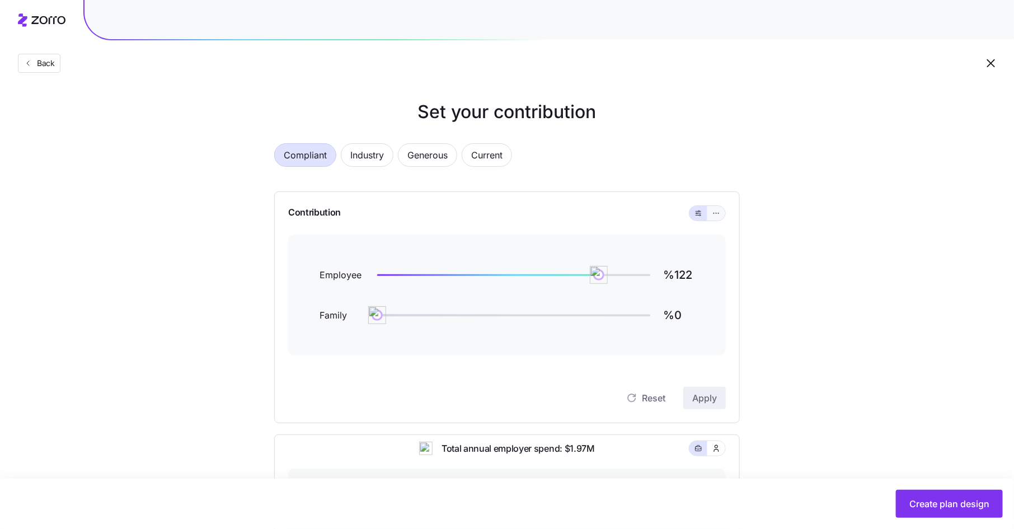
click at [715, 212] on icon "button" at bounding box center [716, 212] width 8 height 13
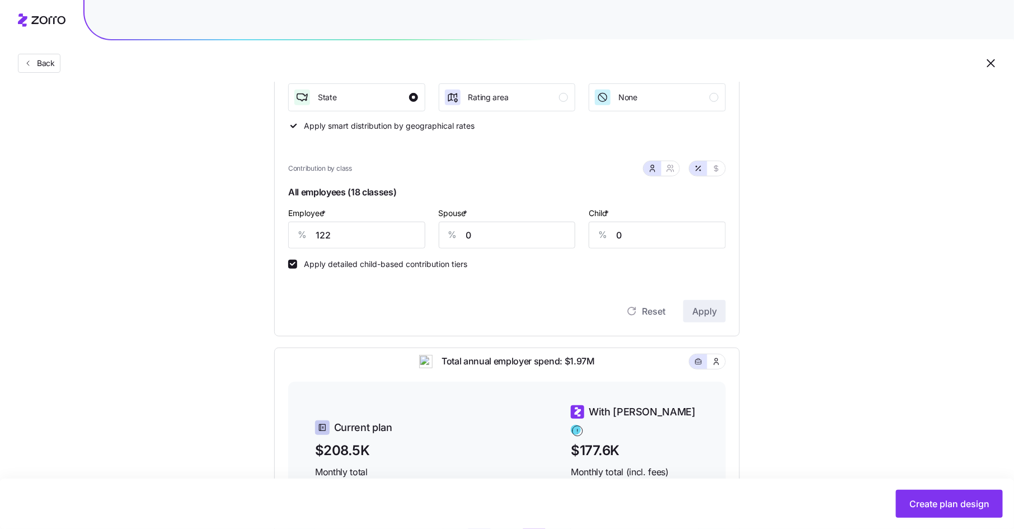
scroll to position [194, 0]
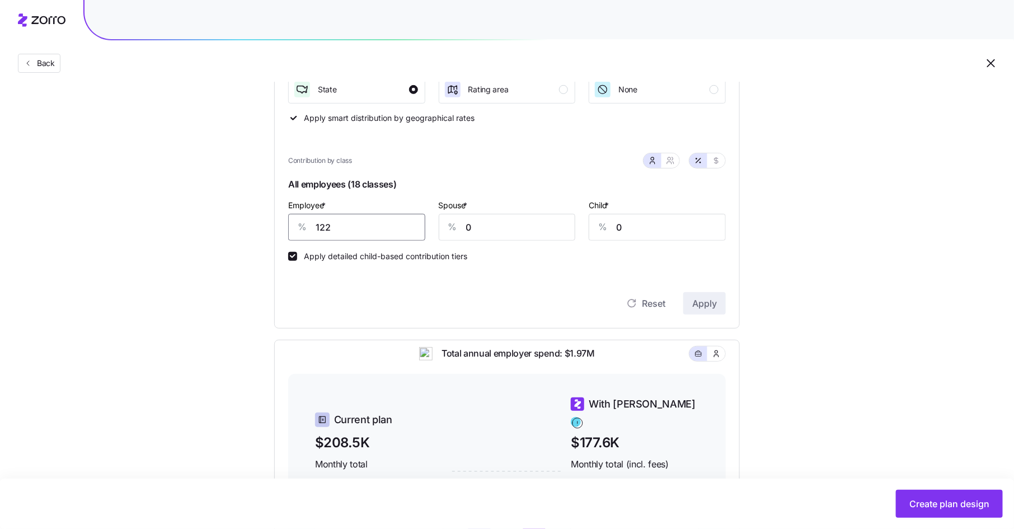
drag, startPoint x: 339, startPoint y: 229, endPoint x: 285, endPoint y: 229, distance: 54.3
click at [285, 229] on div "Contribution Classes Residential location State Rating area None Apply smart di…" at bounding box center [507, 163] width 466 height 331
type input "50"
type input "25"
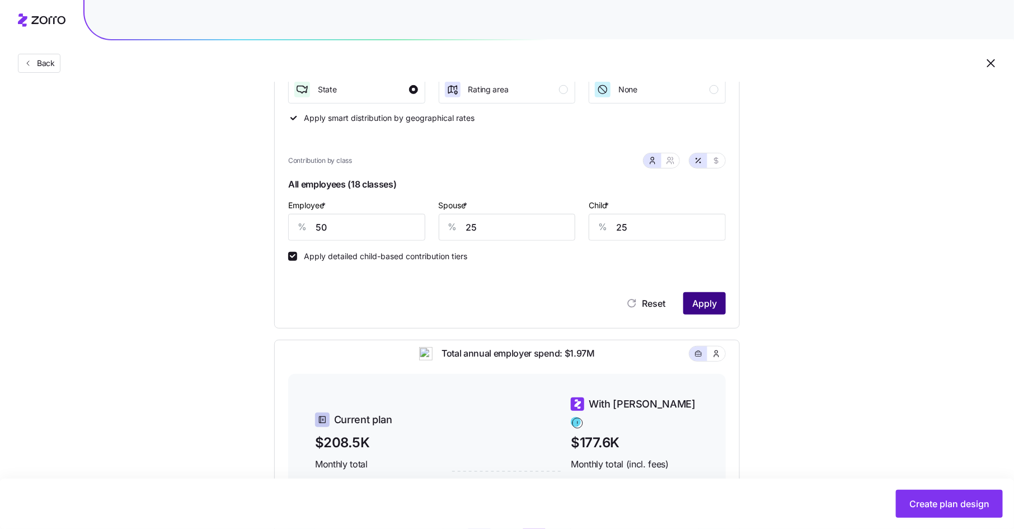
click at [708, 307] on span "Apply" at bounding box center [704, 303] width 25 height 13
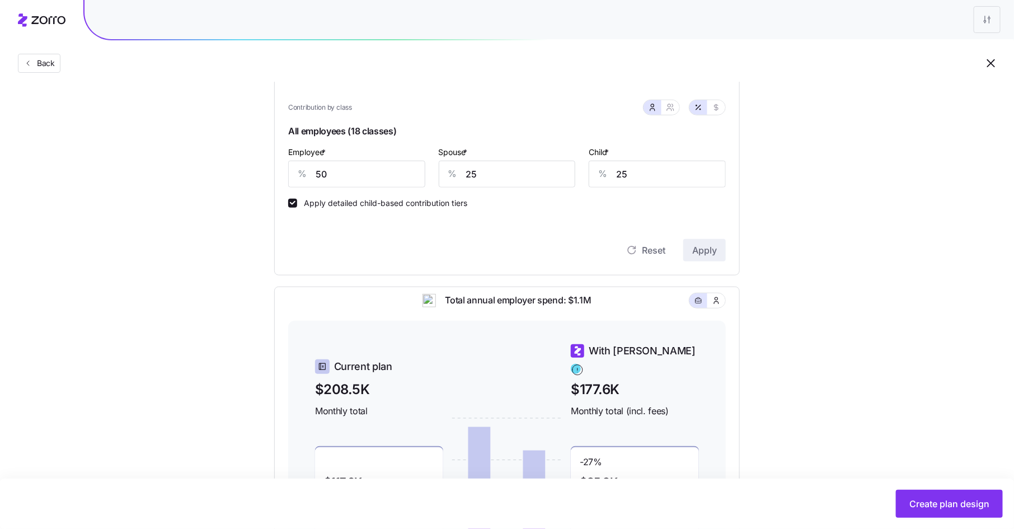
scroll to position [227, 0]
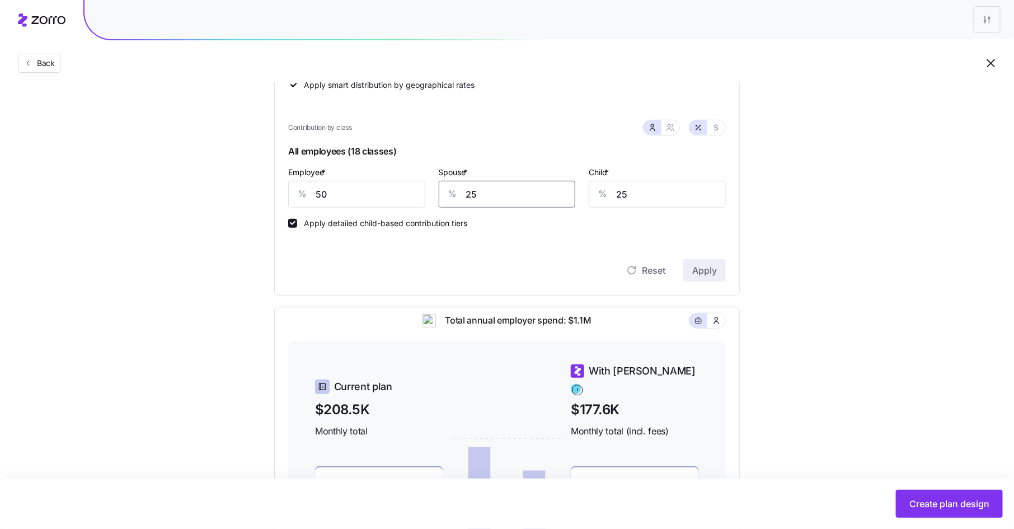
click at [481, 194] on input "25" at bounding box center [507, 194] width 137 height 27
type input "20"
click at [710, 264] on span "Apply" at bounding box center [704, 270] width 25 height 13
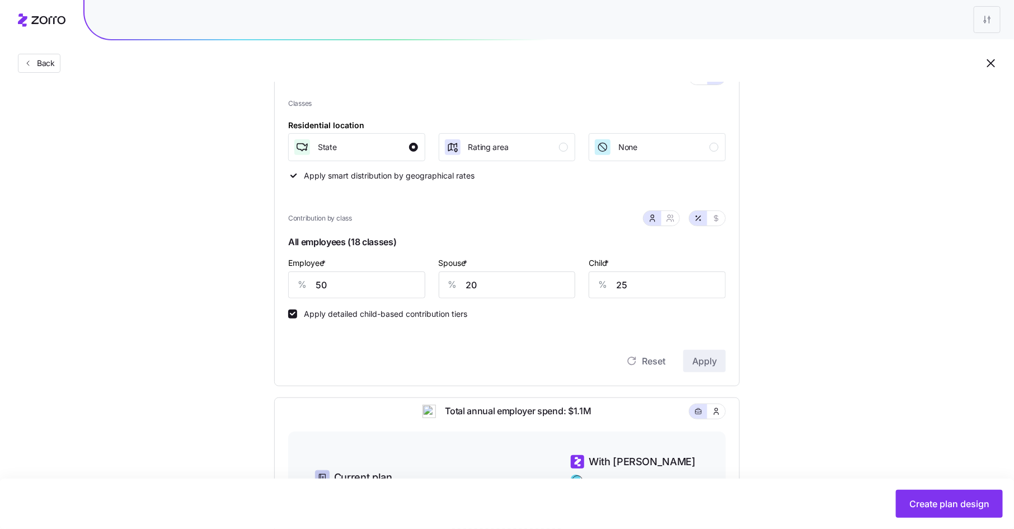
scroll to position [115, 0]
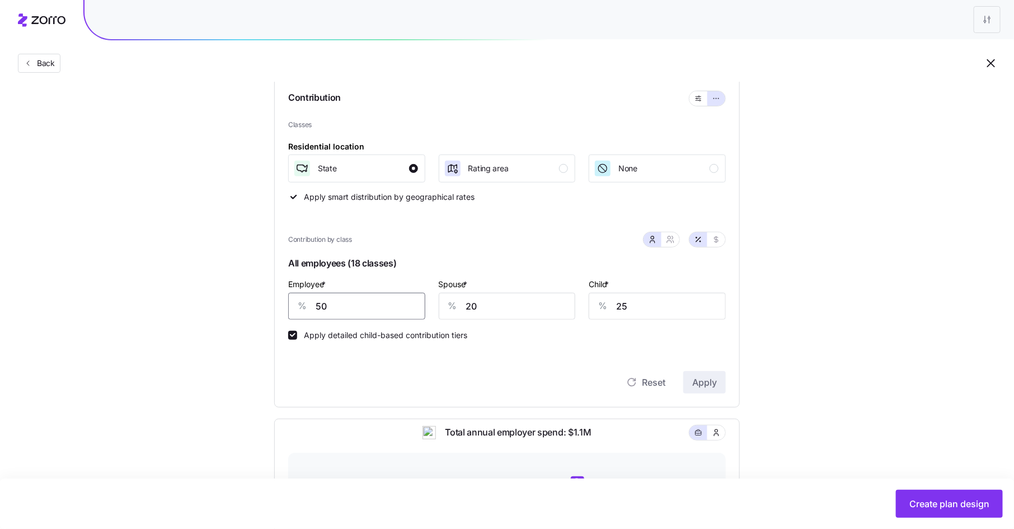
click at [319, 306] on input "50" at bounding box center [356, 306] width 137 height 27
type input "45"
click at [718, 377] on button "Apply" at bounding box center [704, 382] width 43 height 22
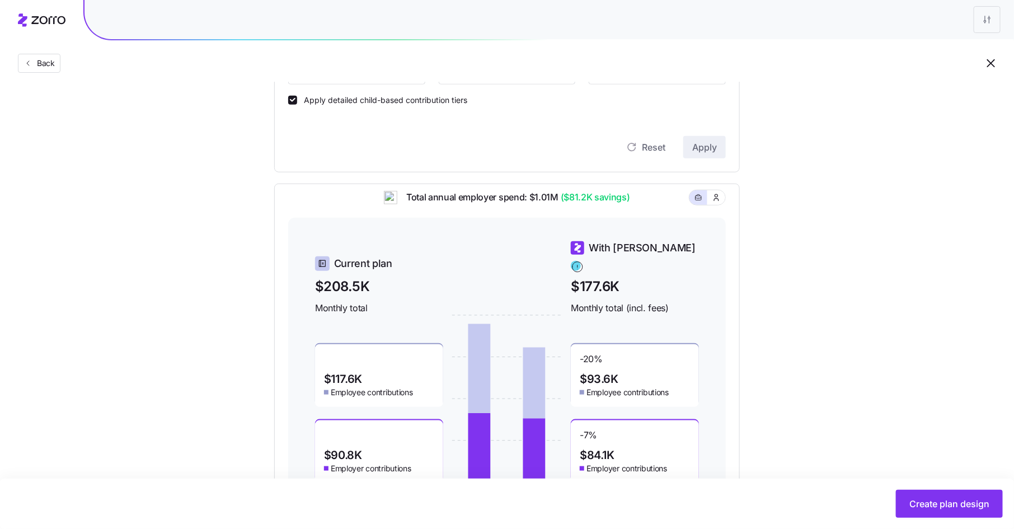
scroll to position [405, 0]
